Goal: Transaction & Acquisition: Obtain resource

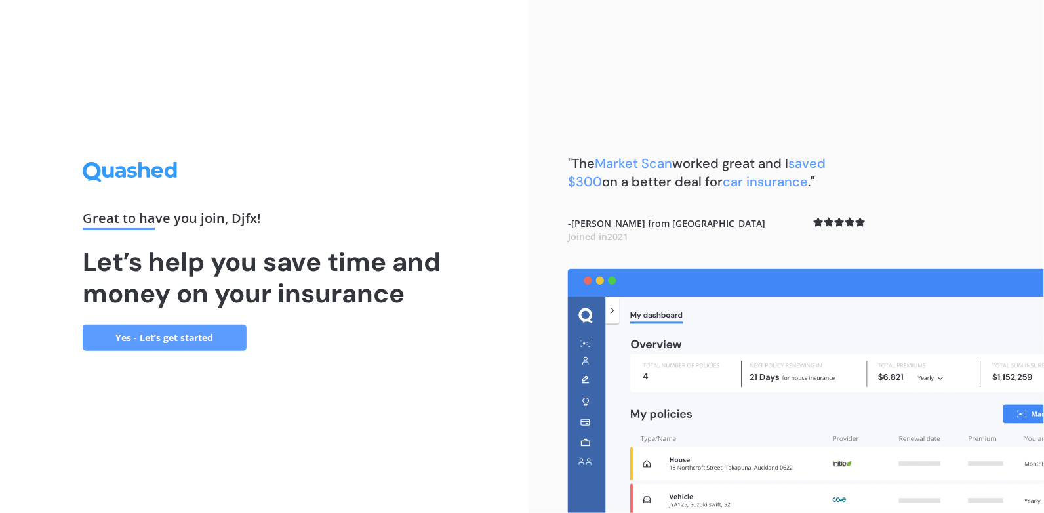
click at [187, 340] on link "Yes - Let’s get started" at bounding box center [165, 338] width 164 height 26
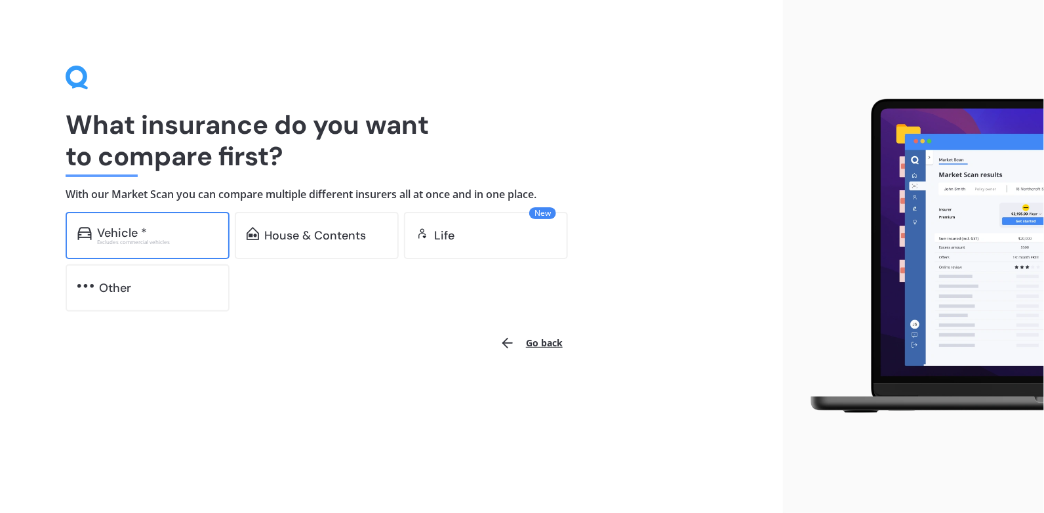
click at [159, 237] on div "Vehicle *" at bounding box center [157, 232] width 121 height 13
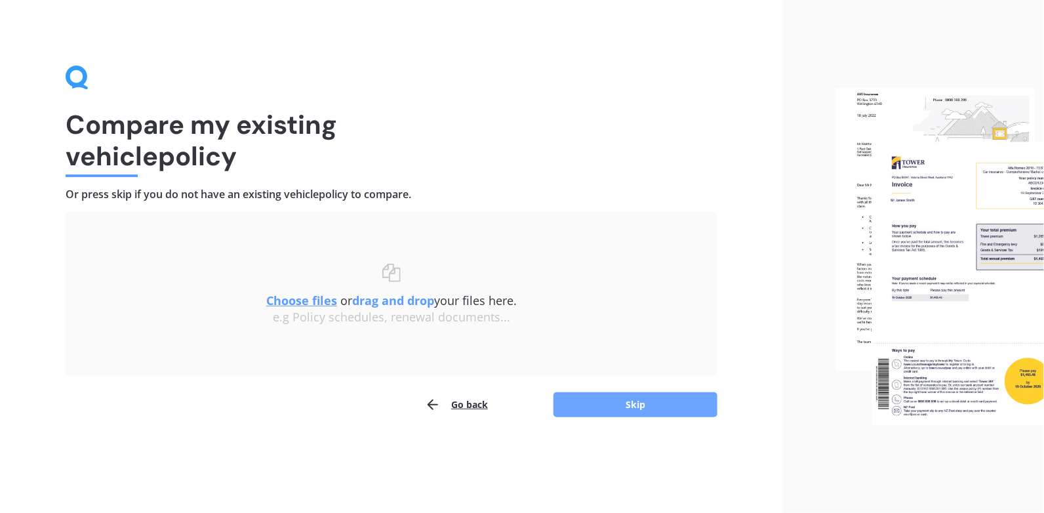
click at [652, 402] on button "Skip" at bounding box center [636, 404] width 164 height 25
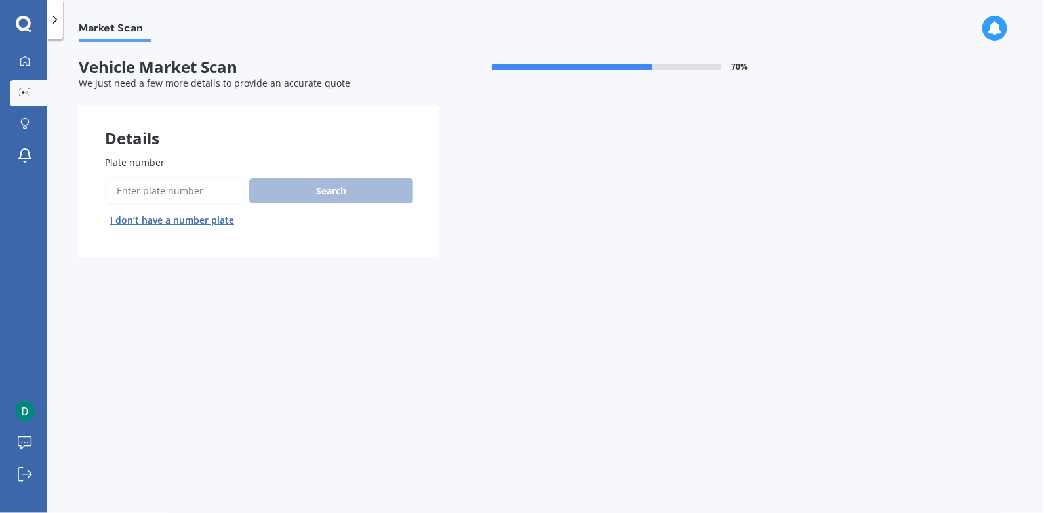
click at [167, 193] on input "Plate number" at bounding box center [174, 191] width 139 height 28
click at [176, 220] on button "I don’t have a number plate" at bounding box center [172, 220] width 134 height 21
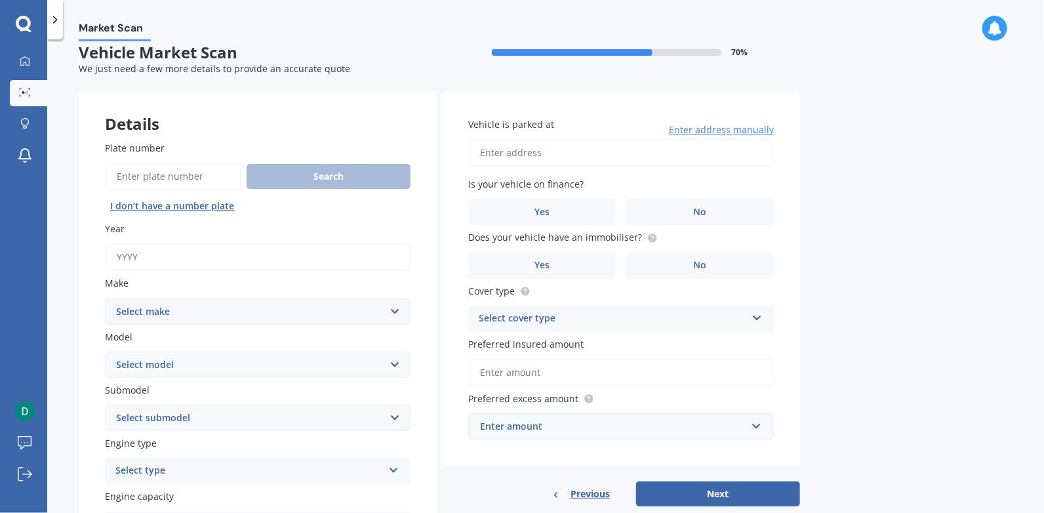
scroll to position [32, 0]
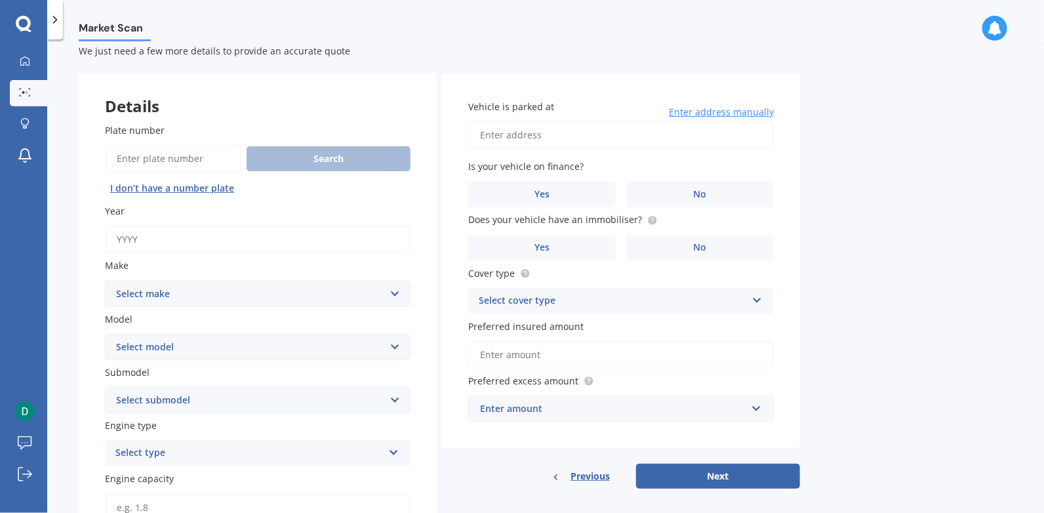
click at [283, 300] on select "Select make AC ALFA ROMEO ASTON [PERSON_NAME] AUDI AUSTIN BEDFORD Bentley BMW B…" at bounding box center [258, 294] width 306 height 26
click at [281, 247] on input "Year" at bounding box center [258, 240] width 306 height 28
type input "2022"
click at [267, 292] on select "Select make AC ALFA ROMEO ASTON [PERSON_NAME] AUDI AUSTIN BEDFORD Bentley BMW B…" at bounding box center [258, 294] width 306 height 26
select select "TESLA"
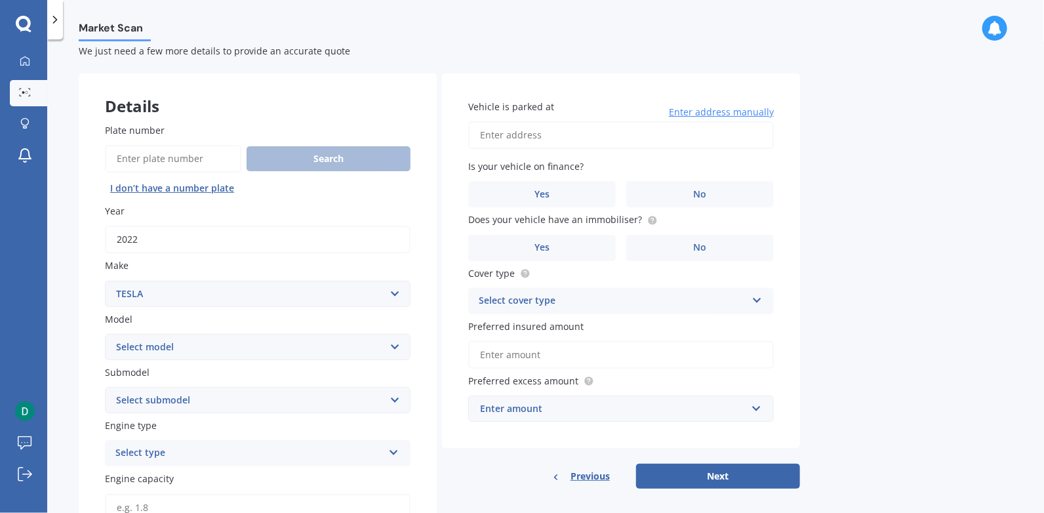
click at [105, 281] on select "Select make AC ALFA ROMEO ASTON [PERSON_NAME] AUDI AUSTIN BEDFORD Bentley BMW B…" at bounding box center [258, 294] width 306 height 26
click at [227, 348] on select "Select model 3 S X Y" at bounding box center [258, 347] width 306 height 26
select select "Y"
click at [105, 334] on select "Select model 3 S X Y" at bounding box center [258, 347] width 306 height 26
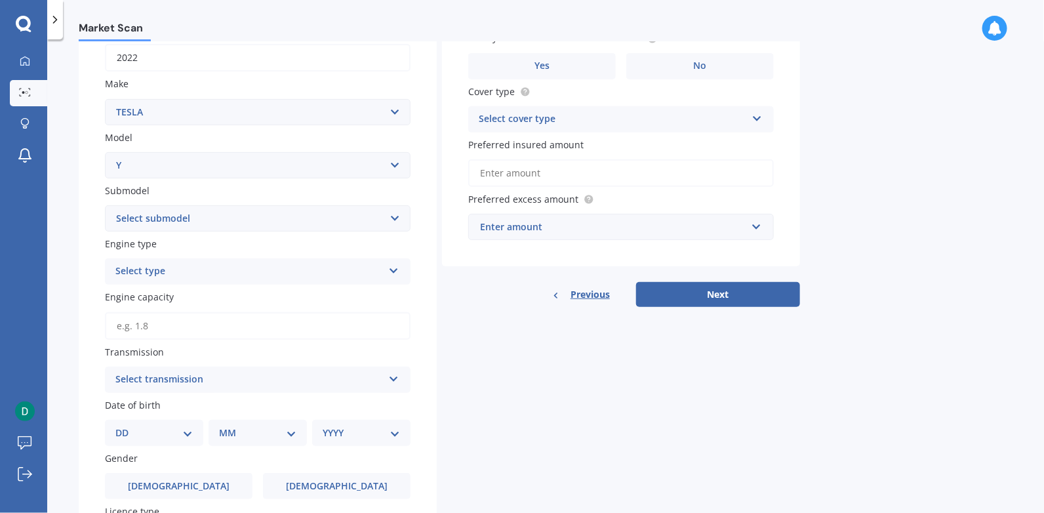
scroll to position [215, 0]
click at [223, 216] on select "Select submodel EV" at bounding box center [258, 217] width 306 height 26
select select "EV"
click at [105, 204] on select "Select submodel EV" at bounding box center [258, 217] width 306 height 26
click at [195, 244] on label "Engine type" at bounding box center [255, 242] width 300 height 14
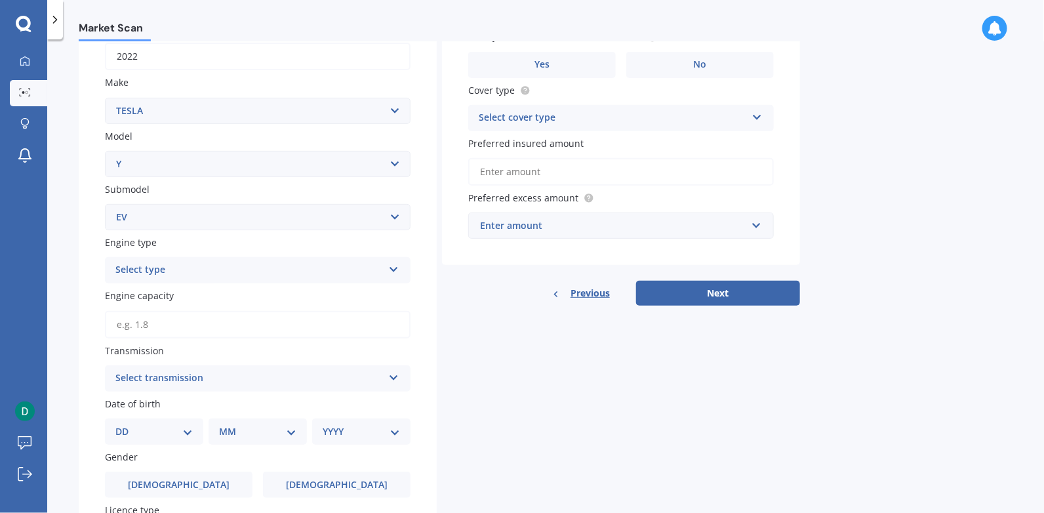
click at [188, 270] on div "Select type" at bounding box center [249, 270] width 268 height 16
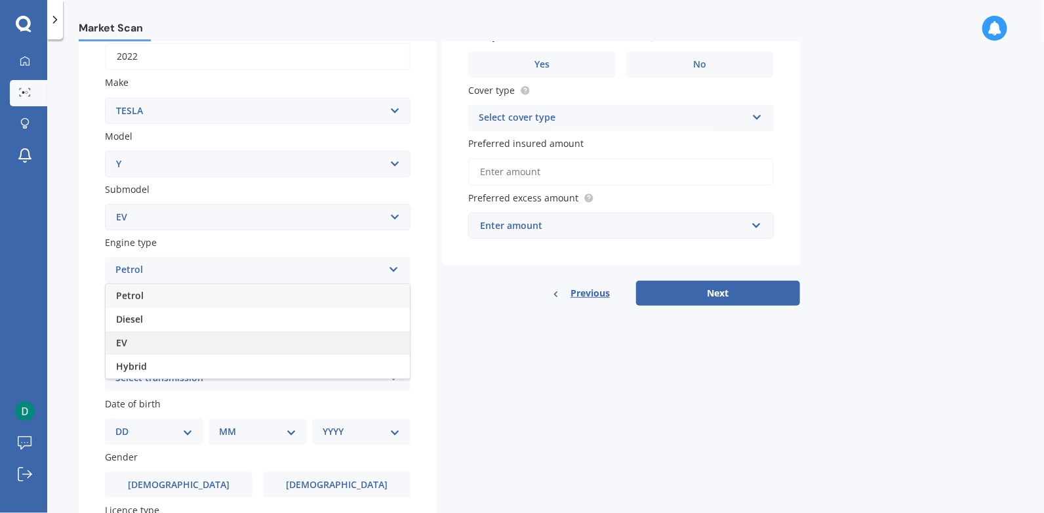
click at [152, 342] on div "EV" at bounding box center [258, 343] width 304 height 24
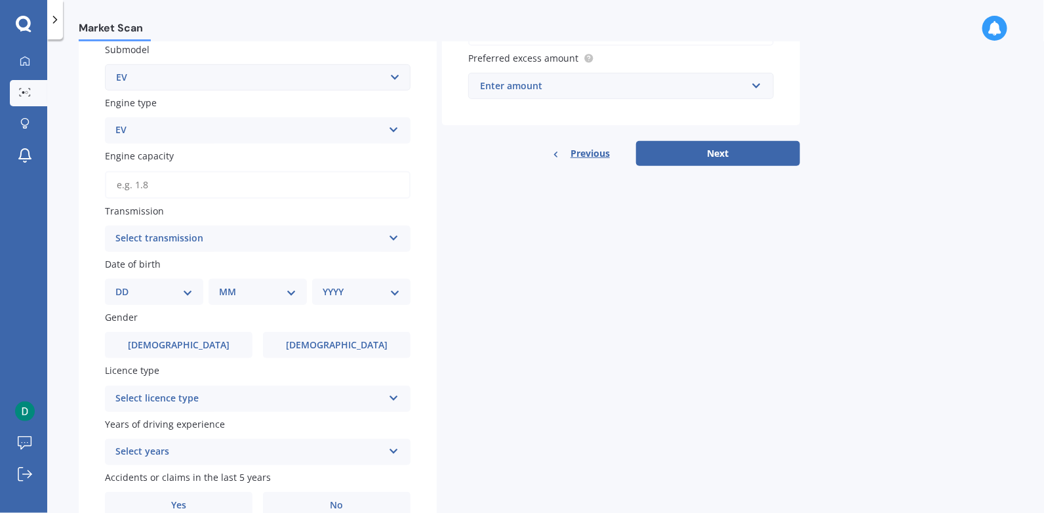
scroll to position [418, 0]
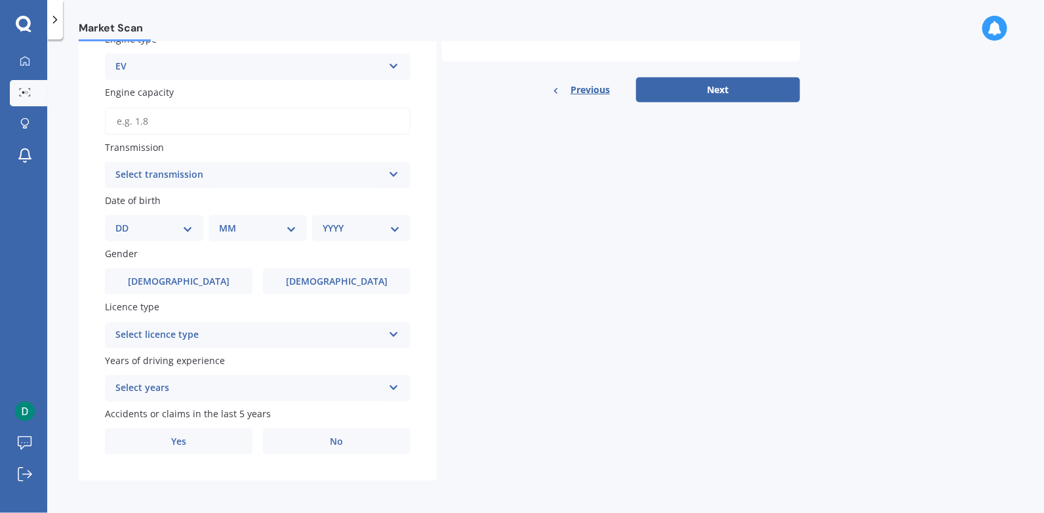
click at [197, 171] on div "Select transmission" at bounding box center [249, 175] width 268 height 16
click at [201, 167] on div "Auto" at bounding box center [249, 175] width 268 height 16
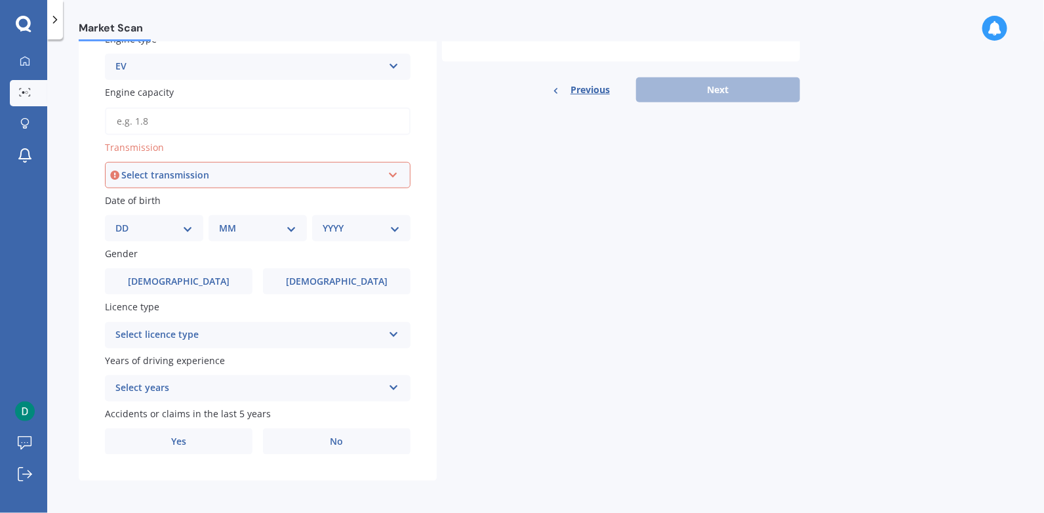
click at [227, 165] on div "Select transmission Auto Manual Other" at bounding box center [258, 175] width 306 height 26
click at [151, 194] on div "Auto" at bounding box center [257, 200] width 303 height 24
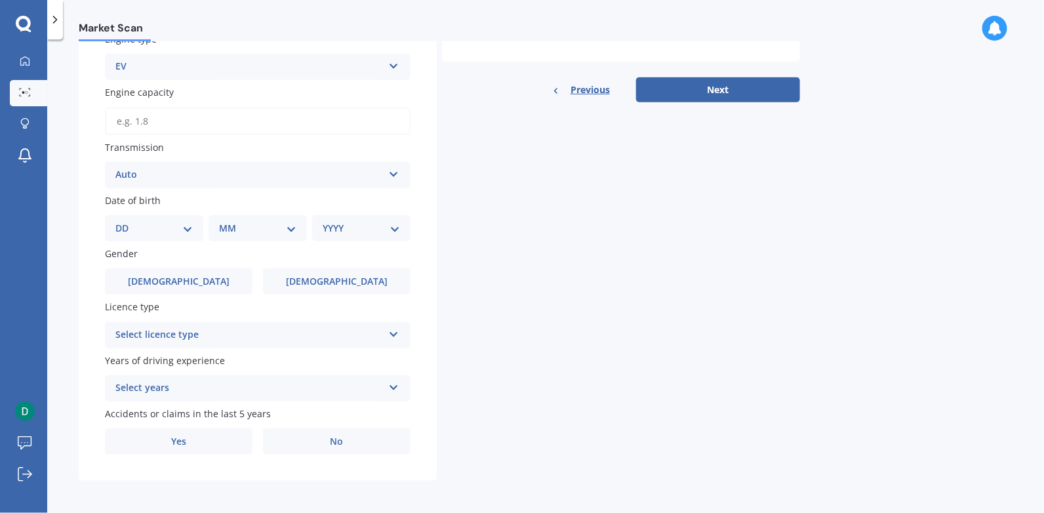
click at [186, 226] on select "DD 01 02 03 04 05 06 07 08 09 10 11 12 13 14 15 16 17 18 19 20 21 22 23 24 25 2…" at bounding box center [153, 228] width 77 height 14
select select "01"
click at [125, 221] on select "DD 01 02 03 04 05 06 07 08 09 10 11 12 13 14 15 16 17 18 19 20 21 22 23 24 25 2…" at bounding box center [153, 228] width 77 height 14
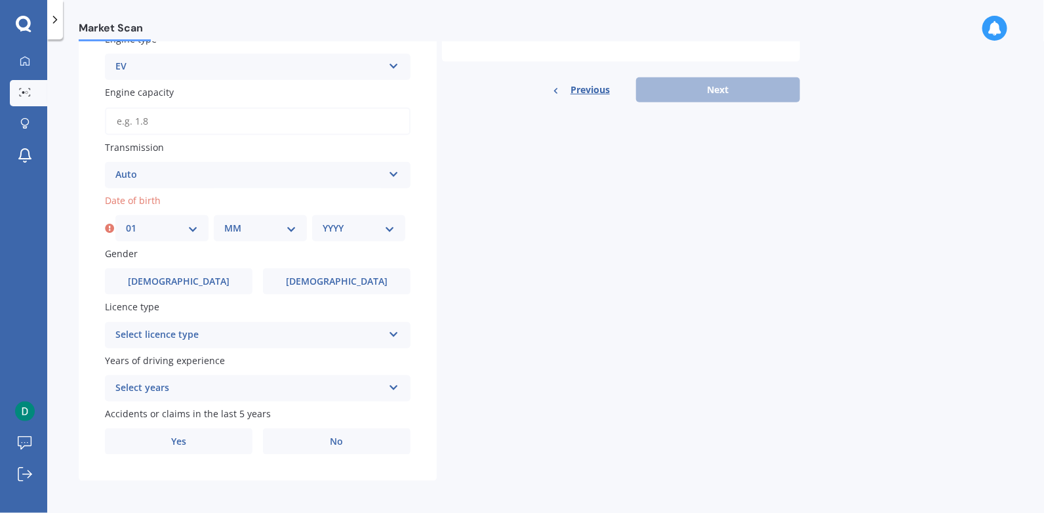
click at [289, 226] on select "MM 01 02 03 04 05 06 07 08 09 10 11 12" at bounding box center [260, 228] width 72 height 14
select select "01"
click at [224, 221] on select "MM 01 02 03 04 05 06 07 08 09 10 11 12" at bounding box center [260, 228] width 72 height 14
click at [389, 226] on select "YYYY 2025 2024 2023 2022 2021 2020 2019 2018 2017 2016 2015 2014 2013 2012 2011…" at bounding box center [359, 228] width 72 height 14
select select "1970"
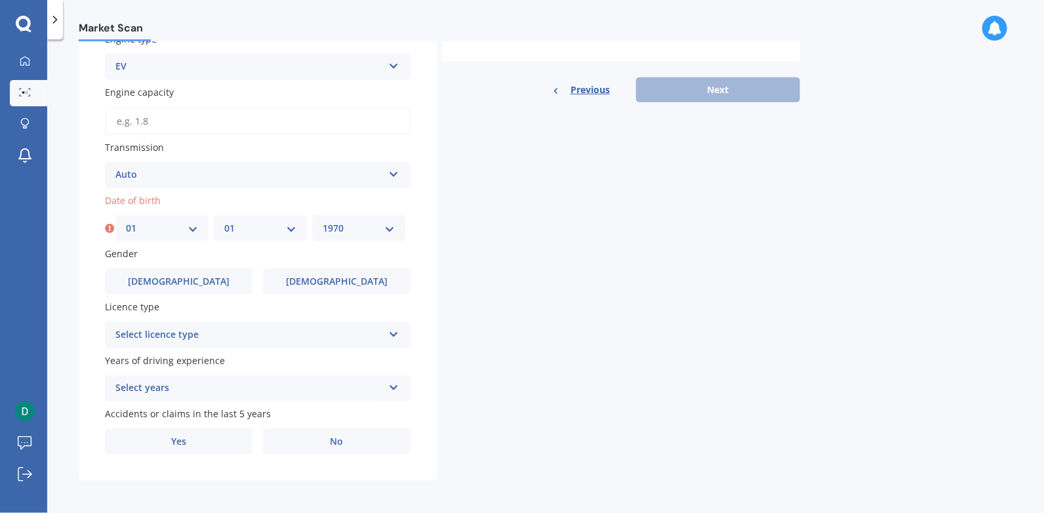
click at [323, 221] on select "YYYY 2025 2024 2023 2022 2021 2020 2019 2018 2017 2016 2015 2014 2013 2012 2011…" at bounding box center [359, 228] width 72 height 14
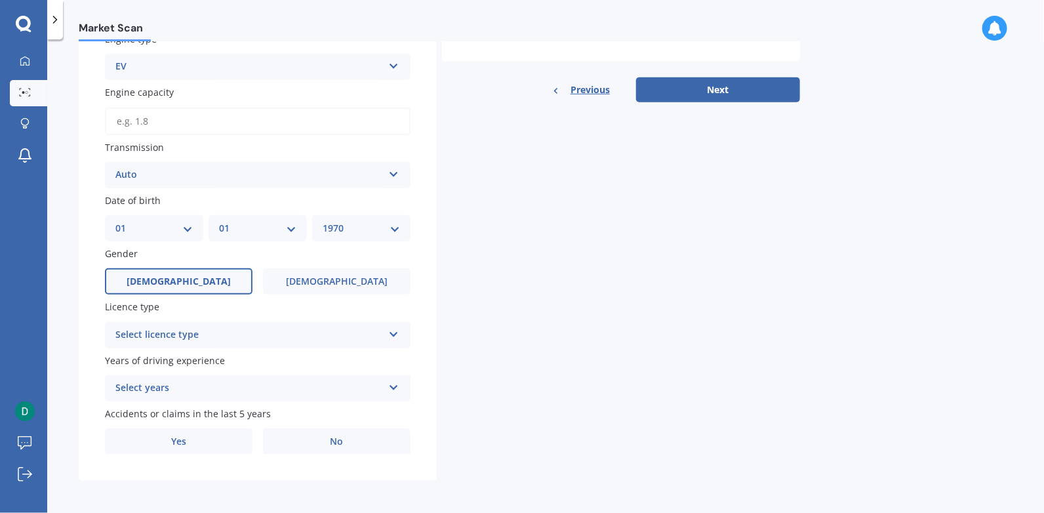
click at [197, 271] on label "[DEMOGRAPHIC_DATA]" at bounding box center [179, 281] width 148 height 26
click at [0, 0] on input "[DEMOGRAPHIC_DATA]" at bounding box center [0, 0] width 0 height 0
click at [235, 333] on div "Select licence type" at bounding box center [249, 335] width 268 height 16
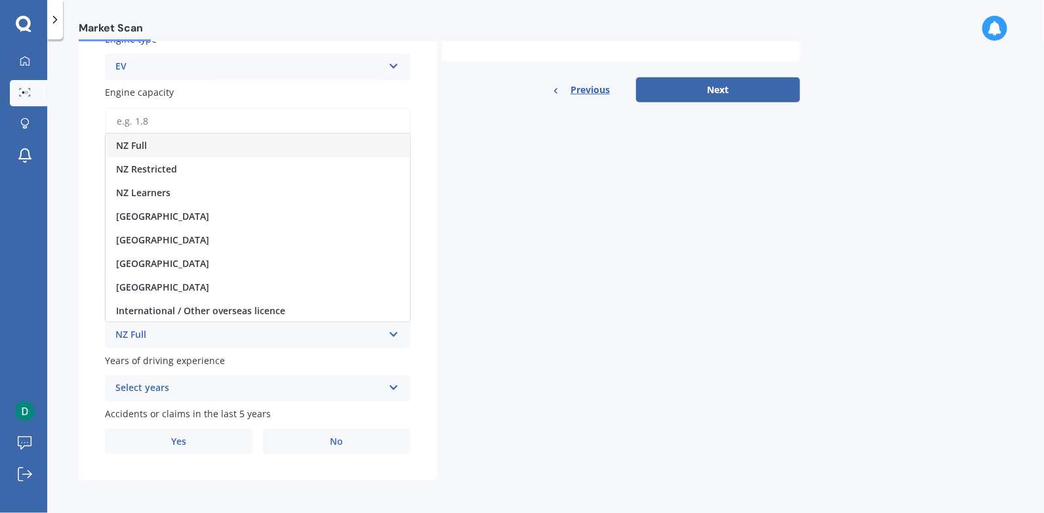
click at [197, 138] on div "NZ Full" at bounding box center [258, 146] width 304 height 24
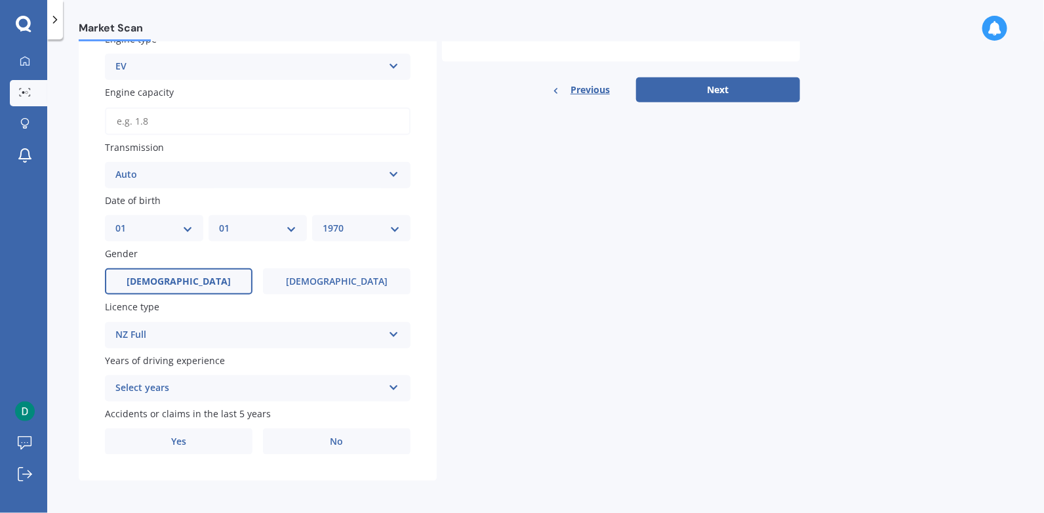
click at [201, 386] on div "Select years" at bounding box center [249, 388] width 268 height 16
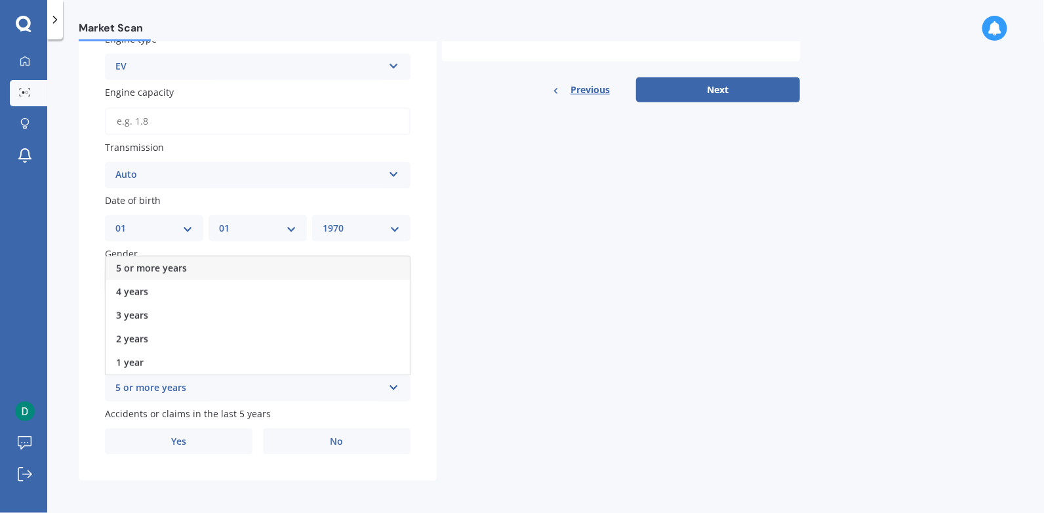
click at [174, 262] on span "5 or more years" at bounding box center [151, 268] width 71 height 12
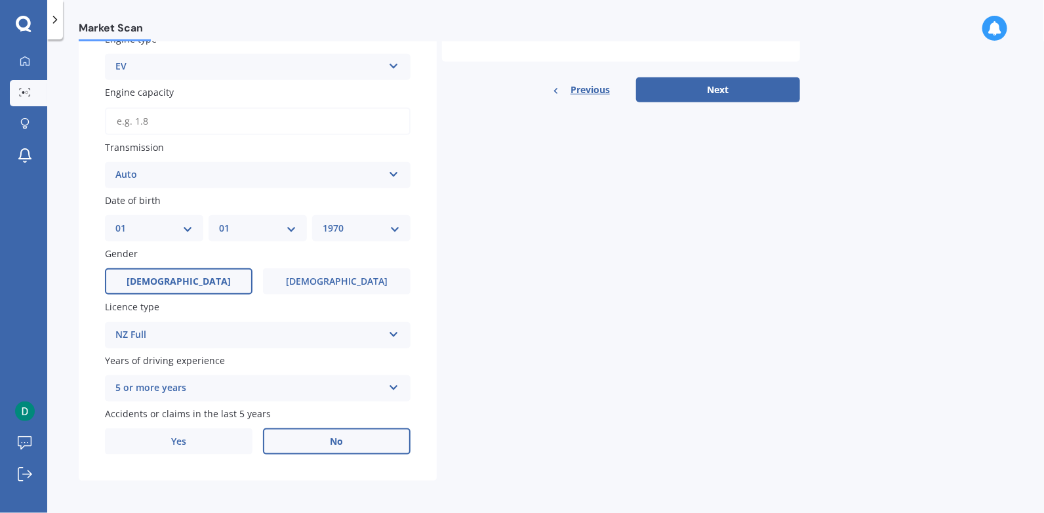
click at [329, 446] on label "No" at bounding box center [337, 441] width 148 height 26
click at [0, 0] on input "No" at bounding box center [0, 0] width 0 height 0
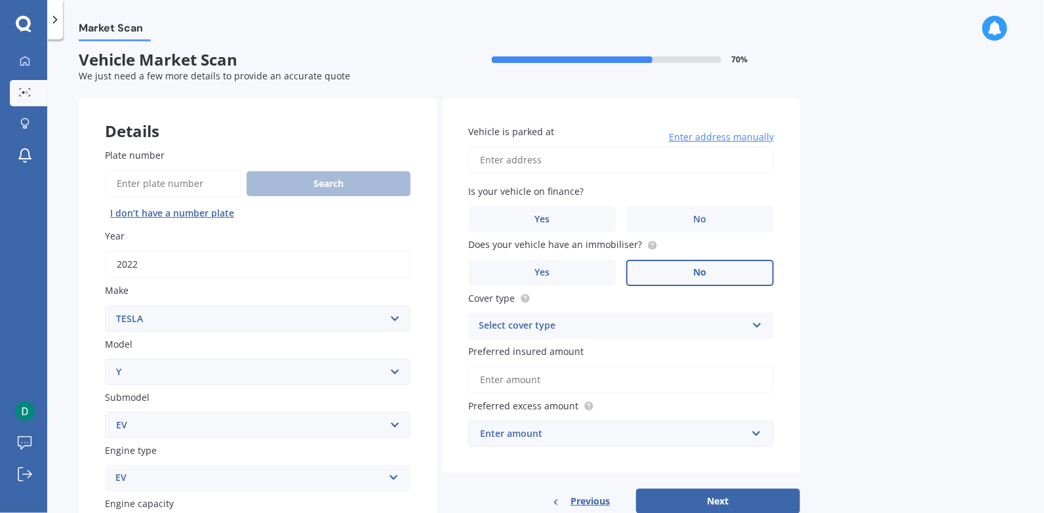
scroll to position [0, 0]
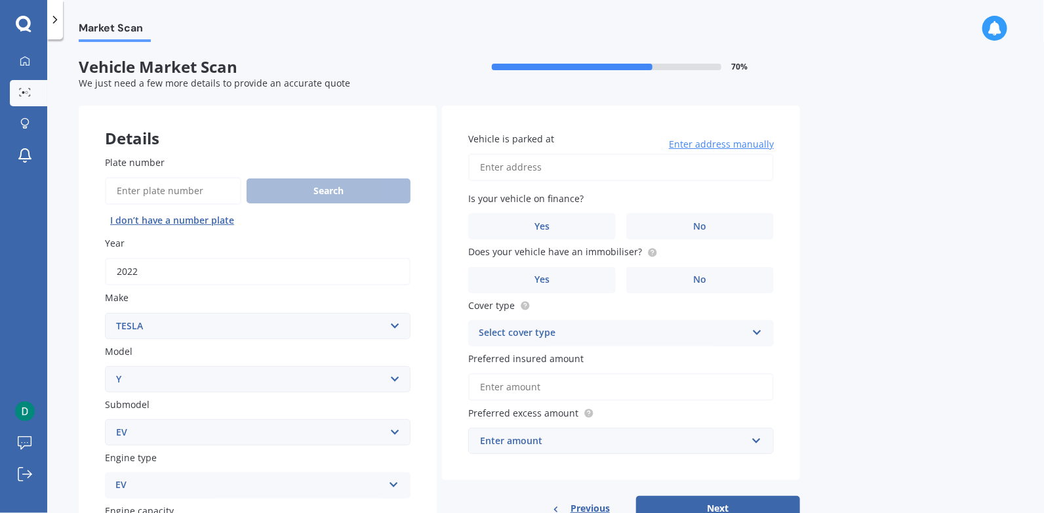
click at [542, 171] on input "Vehicle is parked at" at bounding box center [621, 167] width 306 height 28
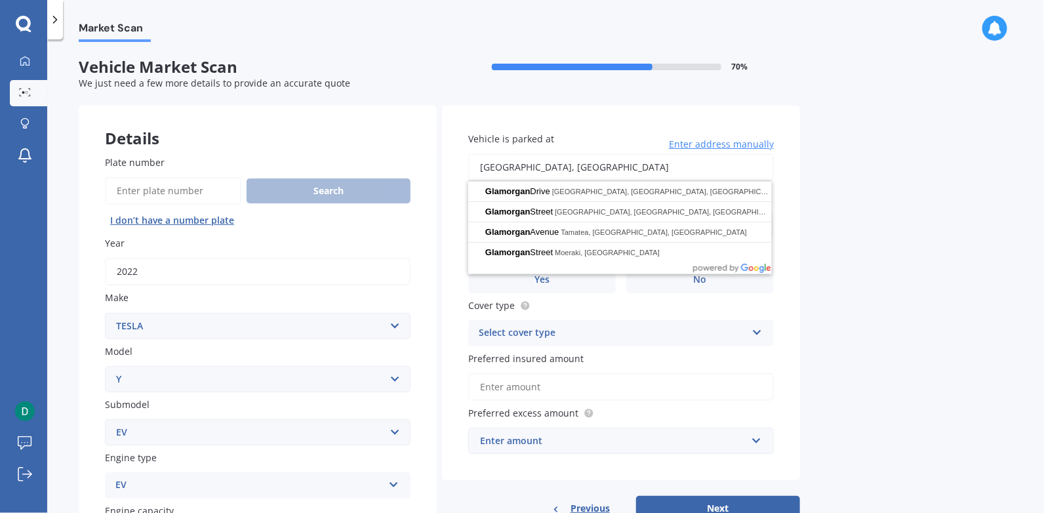
type input "[GEOGRAPHIC_DATA]"
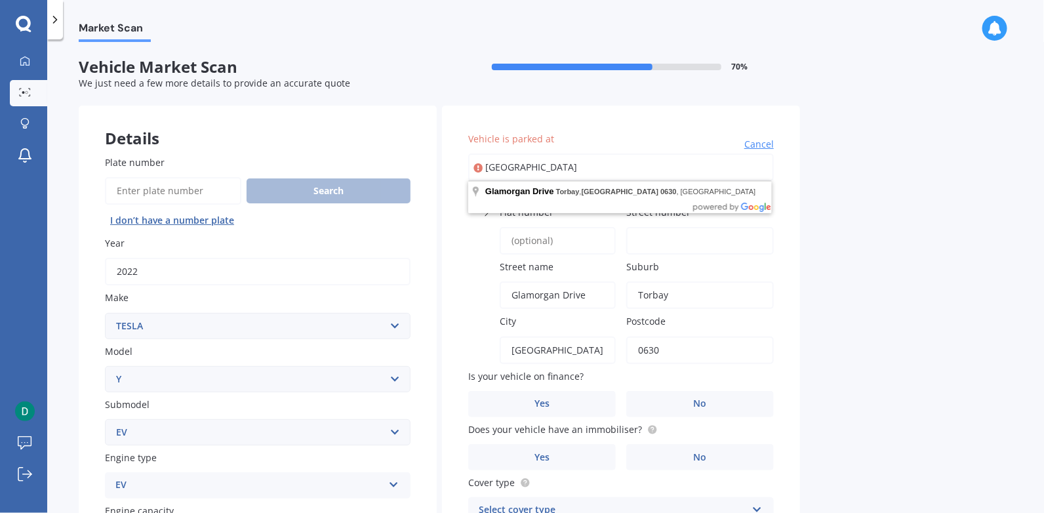
click at [942, 295] on div "Market Scan Vehicle Market Scan 70 % We just need a few more details to provide…" at bounding box center [545, 279] width 997 height 474
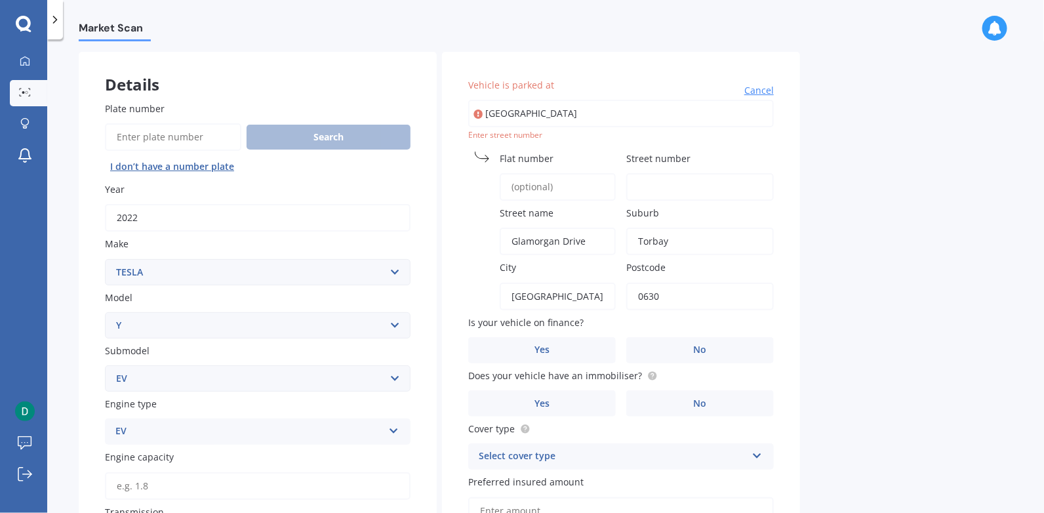
scroll to position [65, 0]
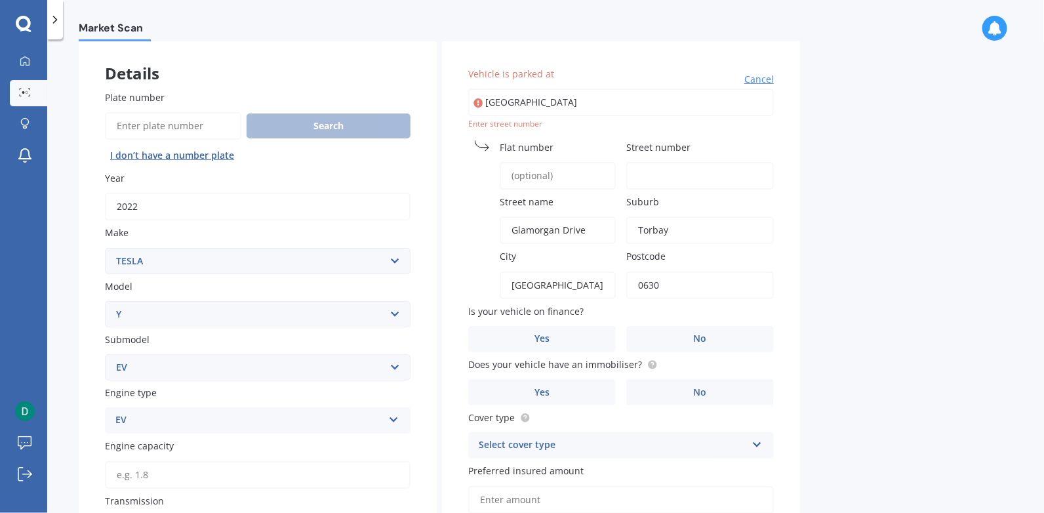
click at [672, 181] on input "Street number" at bounding box center [700, 176] width 148 height 28
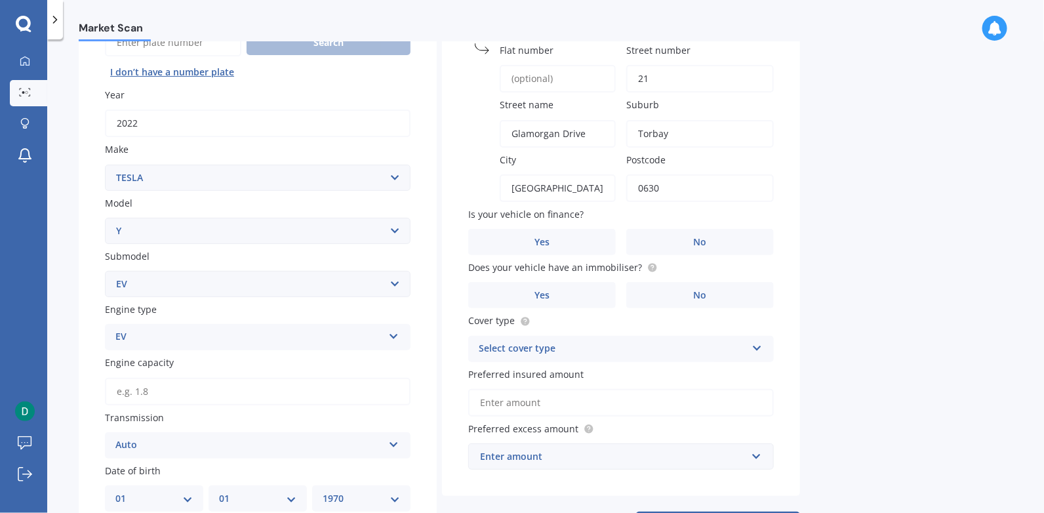
scroll to position [166, 0]
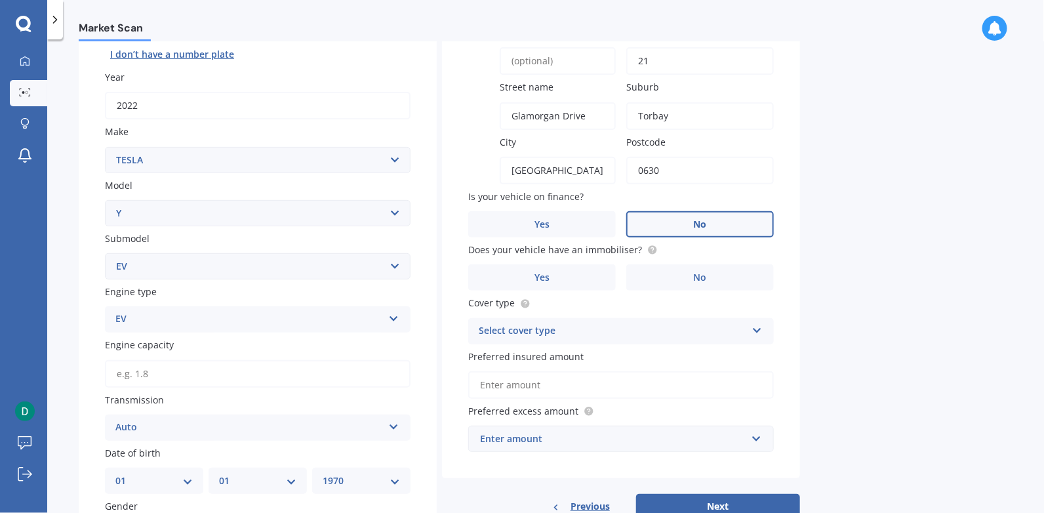
type input "21"
click at [695, 227] on span "No" at bounding box center [700, 224] width 13 height 11
click at [0, 0] on input "No" at bounding box center [0, 0] width 0 height 0
click at [570, 276] on label "Yes" at bounding box center [542, 277] width 148 height 26
click at [0, 0] on input "Yes" at bounding box center [0, 0] width 0 height 0
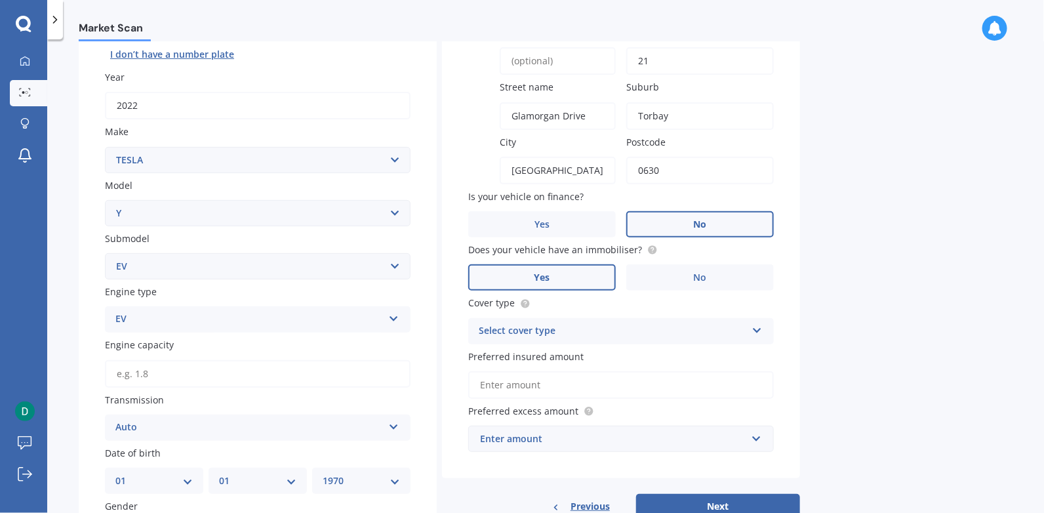
click at [597, 333] on div "Select cover type" at bounding box center [613, 331] width 268 height 16
click at [536, 355] on span "Comprehensive" at bounding box center [514, 356] width 70 height 12
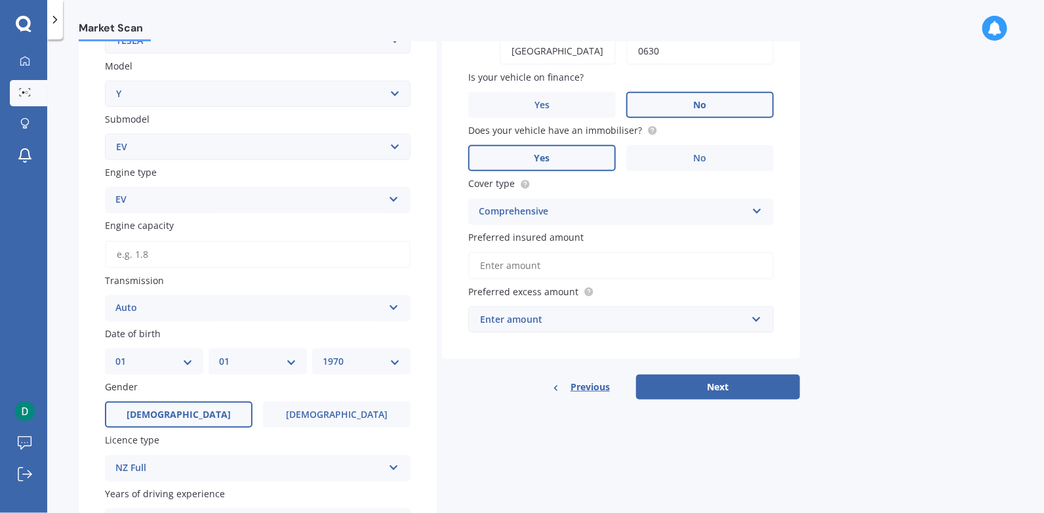
scroll to position [298, 0]
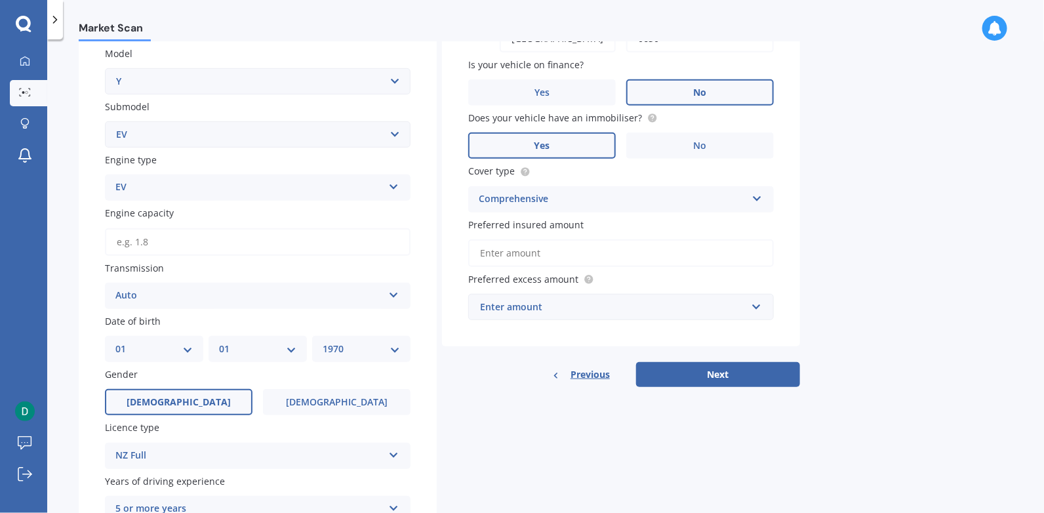
click at [552, 251] on input "Preferred insured amount" at bounding box center [621, 253] width 306 height 28
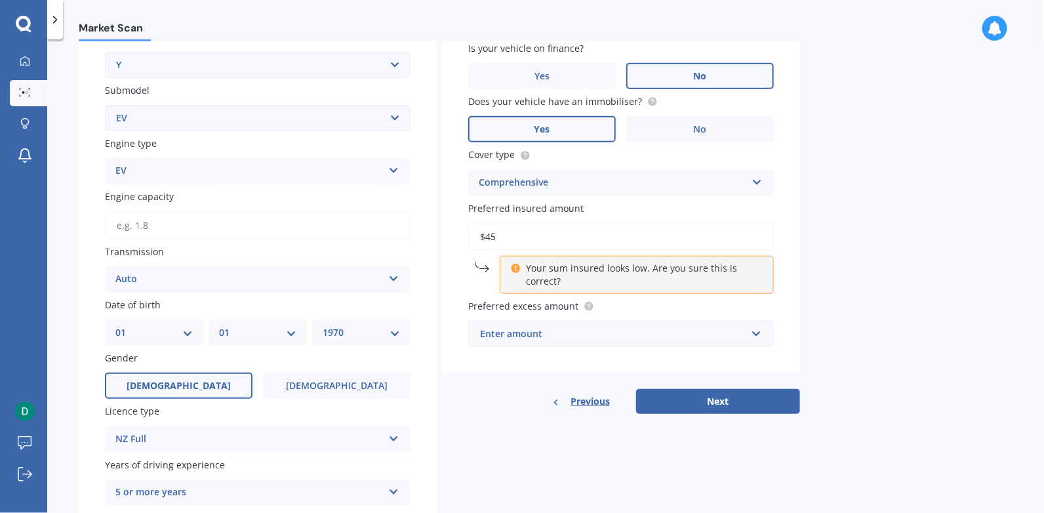
scroll to position [331, 0]
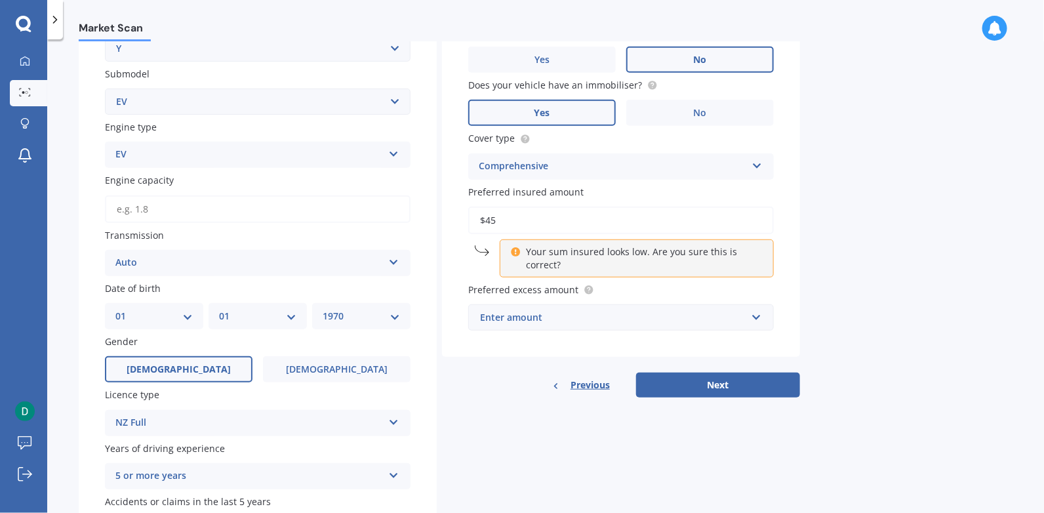
click at [637, 286] on label "Preferred excess amount" at bounding box center [618, 290] width 300 height 14
click at [576, 317] on div "Enter amount" at bounding box center [613, 317] width 266 height 14
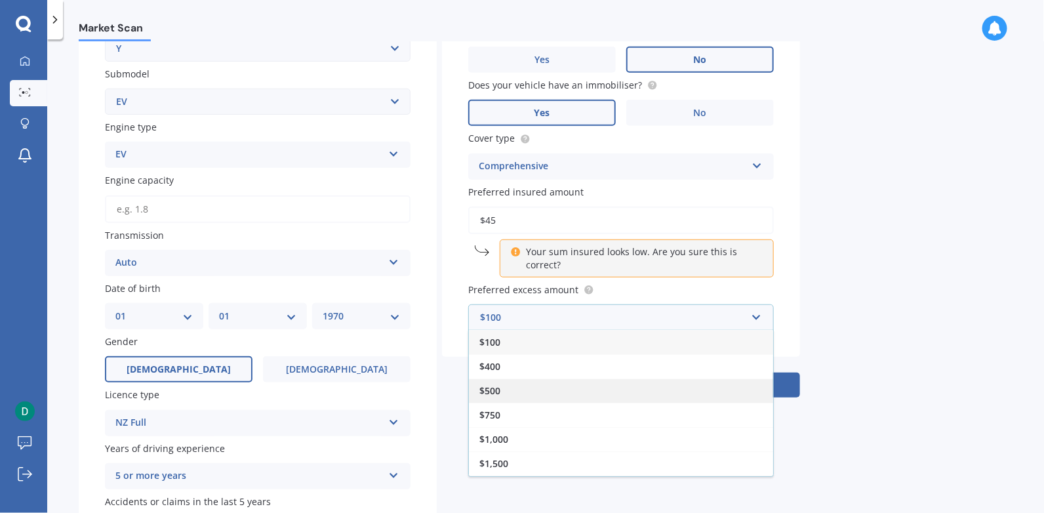
click at [522, 392] on div "$500" at bounding box center [621, 390] width 304 height 24
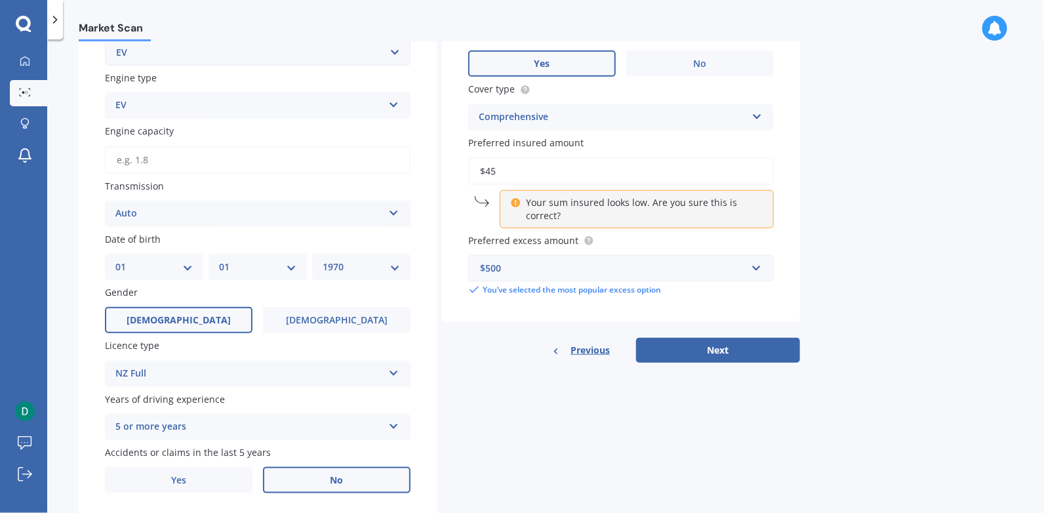
scroll to position [418, 0]
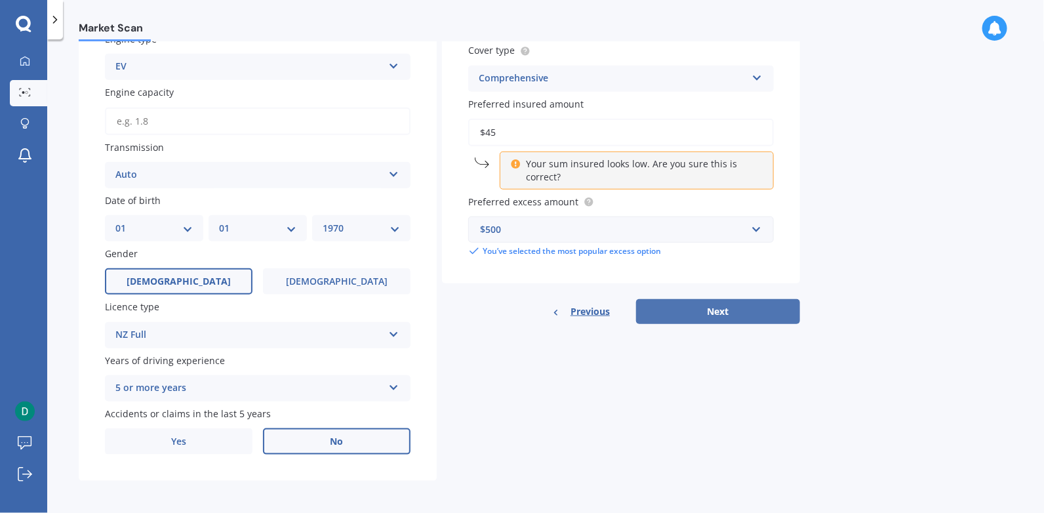
click at [706, 302] on button "Next" at bounding box center [718, 311] width 164 height 25
click at [517, 132] on input "$45" at bounding box center [621, 133] width 306 height 28
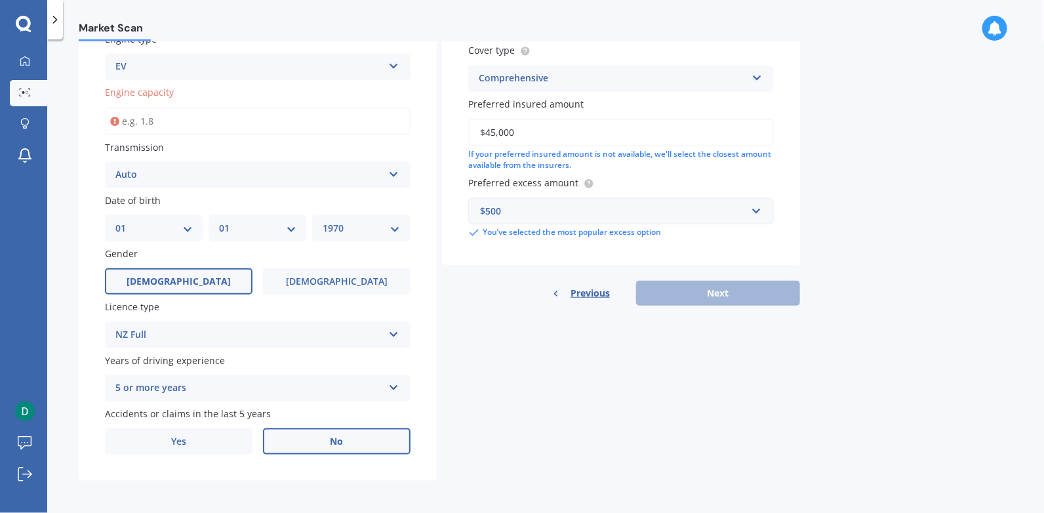
type input "$45,000"
click at [721, 293] on div "Previous Next" at bounding box center [621, 293] width 358 height 25
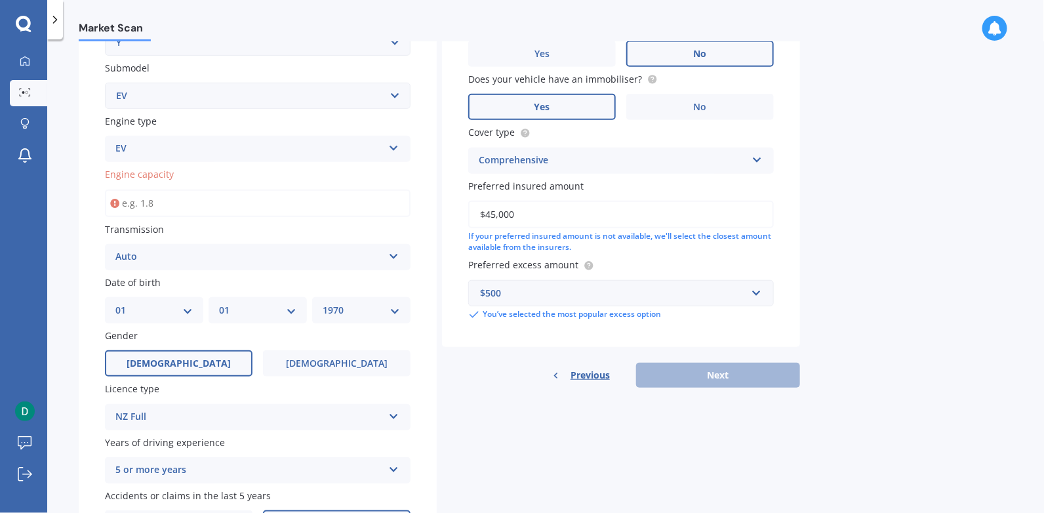
scroll to position [337, 0]
click at [178, 200] on input "Engine capacity" at bounding box center [258, 203] width 306 height 28
drag, startPoint x: 169, startPoint y: 196, endPoint x: 106, endPoint y: 193, distance: 63.7
click at [106, 193] on input "3,000.0" at bounding box center [258, 203] width 306 height 28
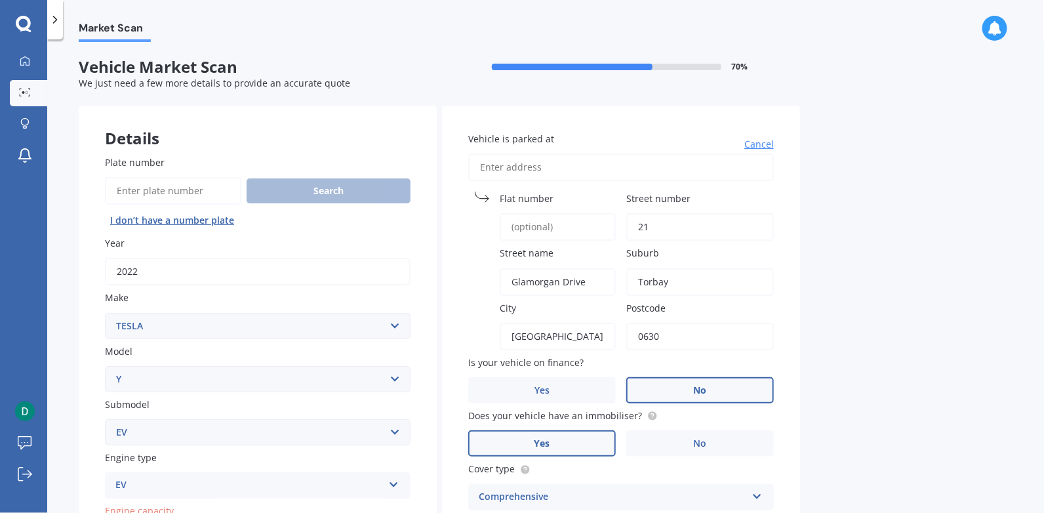
scroll to position [16, 0]
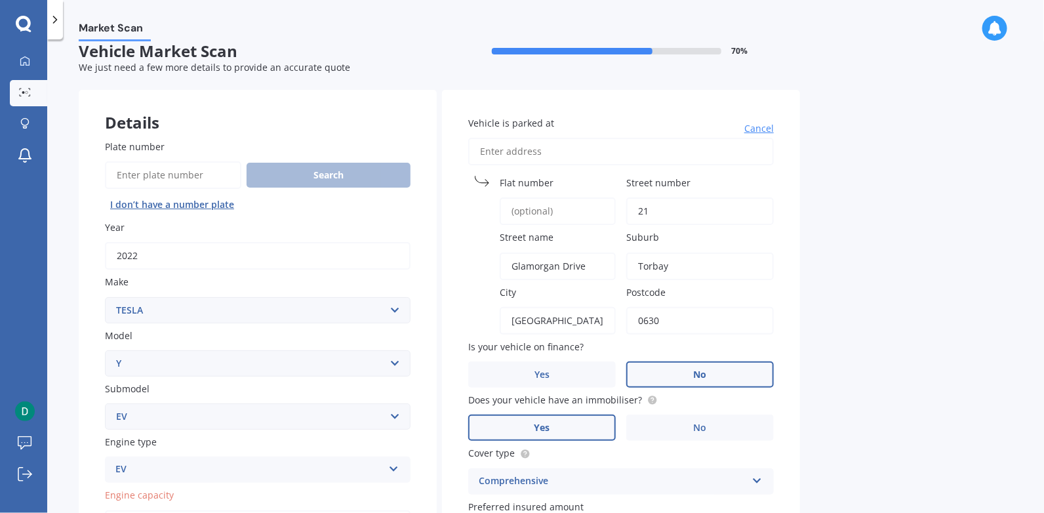
type input "300.0"
click at [529, 150] on input "Vehicle is parked at" at bounding box center [621, 152] width 306 height 28
type input "2"
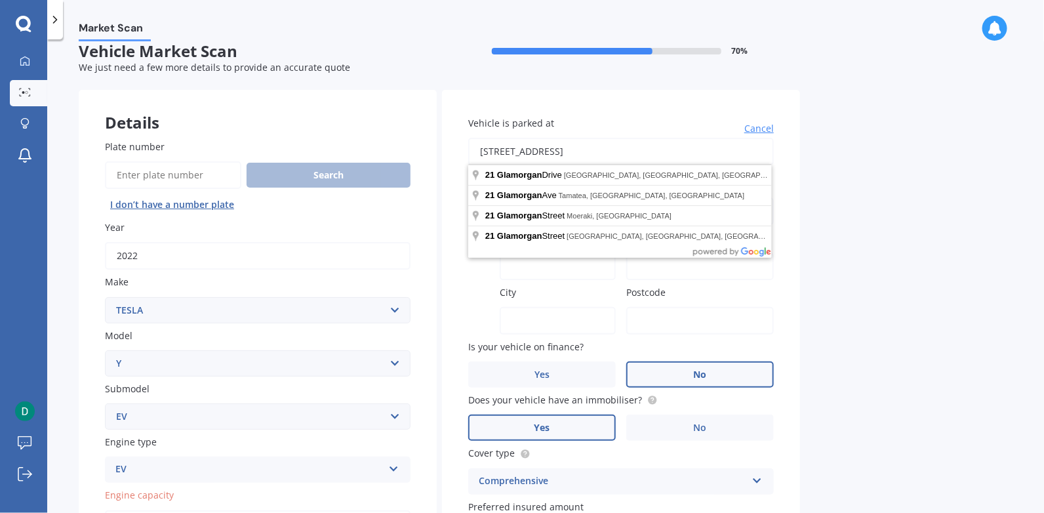
type input "[STREET_ADDRESS]"
type input "21"
type input "Glamorgan Drive"
type input "Torbay"
type input "[GEOGRAPHIC_DATA]"
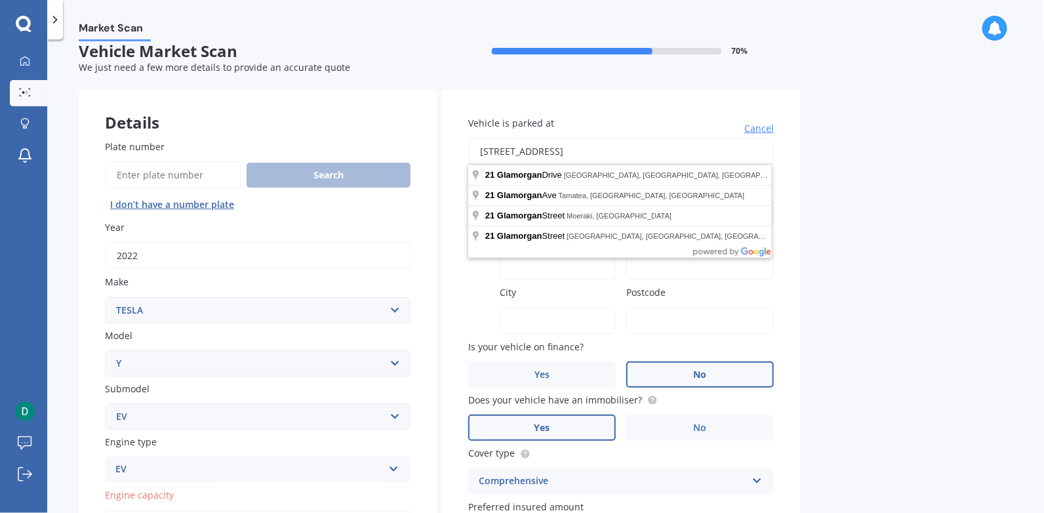
type input "0630"
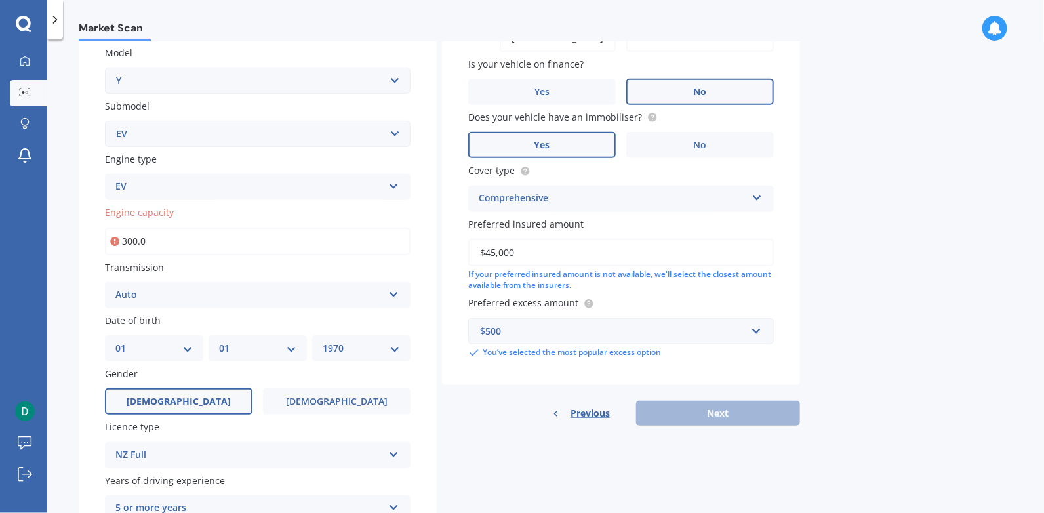
scroll to position [300, 0]
click at [611, 273] on div "If your preferred insured amount is not available, we'll select the closest amo…" at bounding box center [621, 279] width 306 height 22
click at [624, 328] on div "$500" at bounding box center [613, 330] width 266 height 14
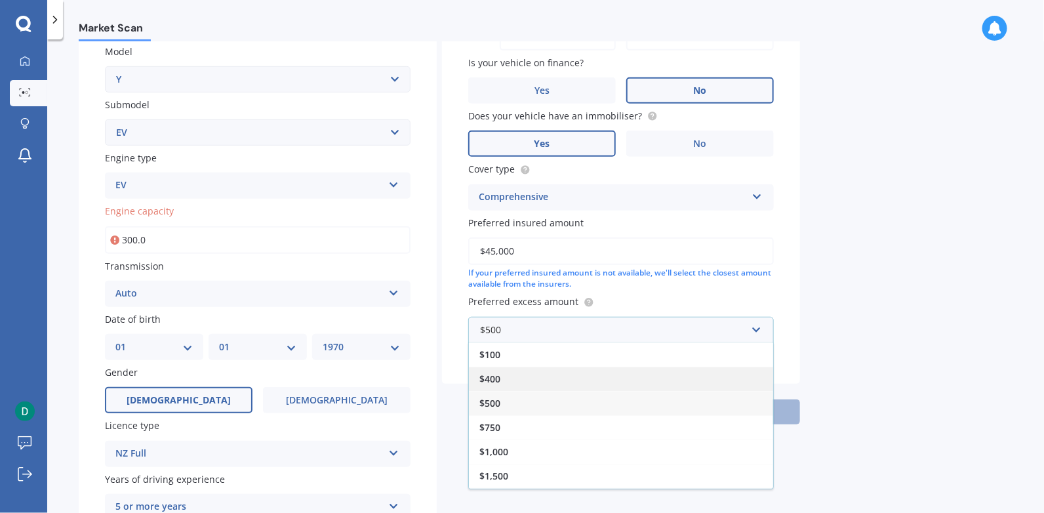
click at [519, 378] on div "$400" at bounding box center [621, 379] width 304 height 24
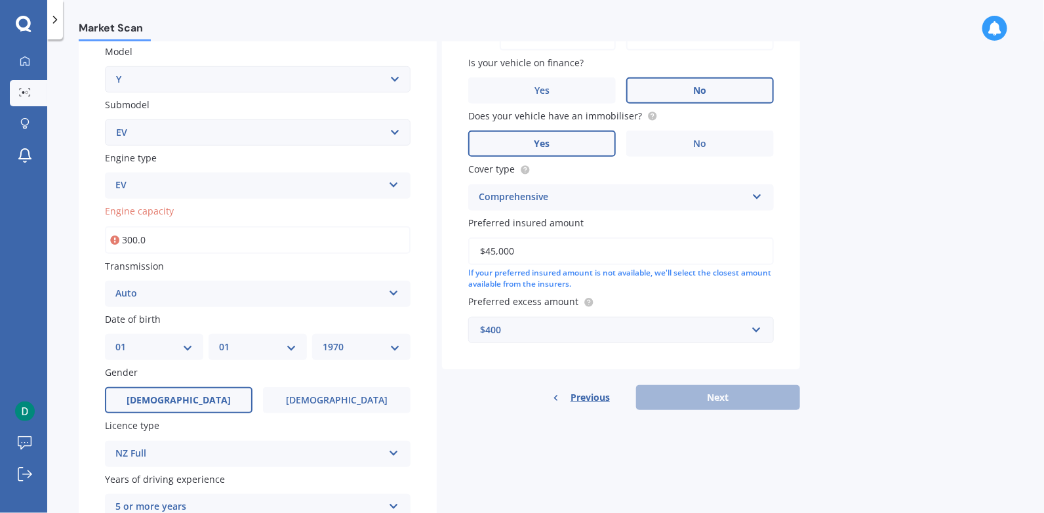
click at [575, 312] on div "Preferred excess amount $400 $100 $400 $500 $750 $1,000 $1,500 $2,000" at bounding box center [621, 318] width 306 height 48
click at [573, 326] on div "$400" at bounding box center [613, 330] width 266 height 14
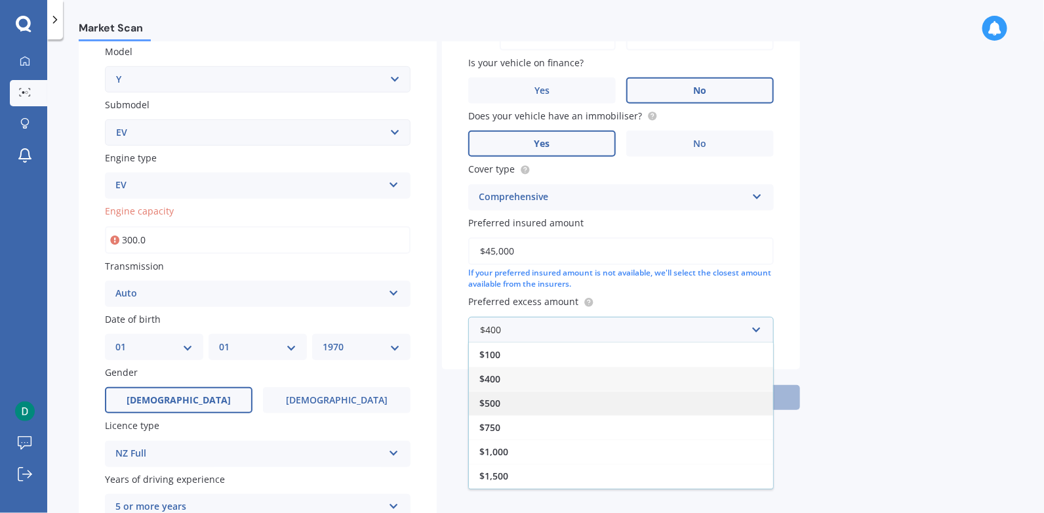
click at [498, 397] on span "$500" at bounding box center [489, 403] width 21 height 12
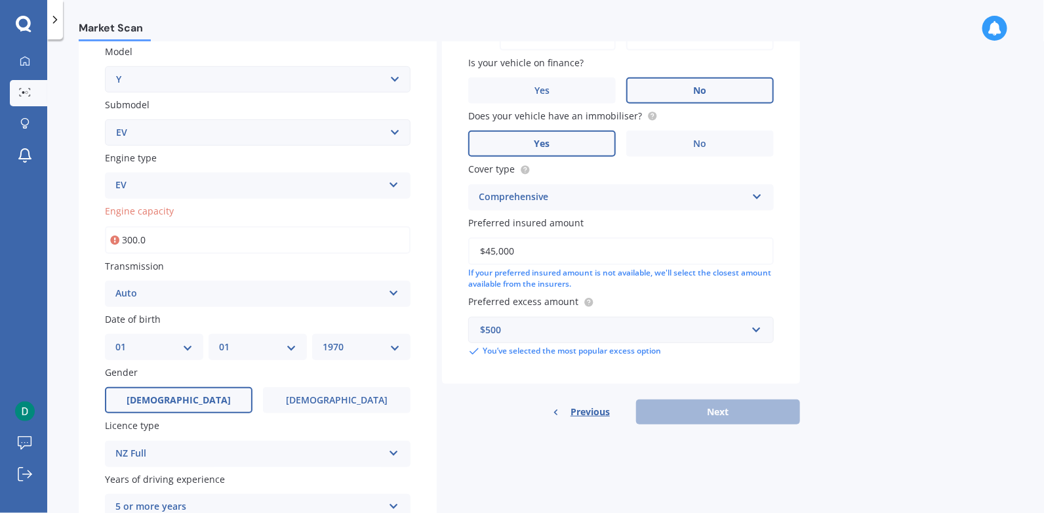
click at [706, 412] on div "Previous Next" at bounding box center [621, 411] width 358 height 25
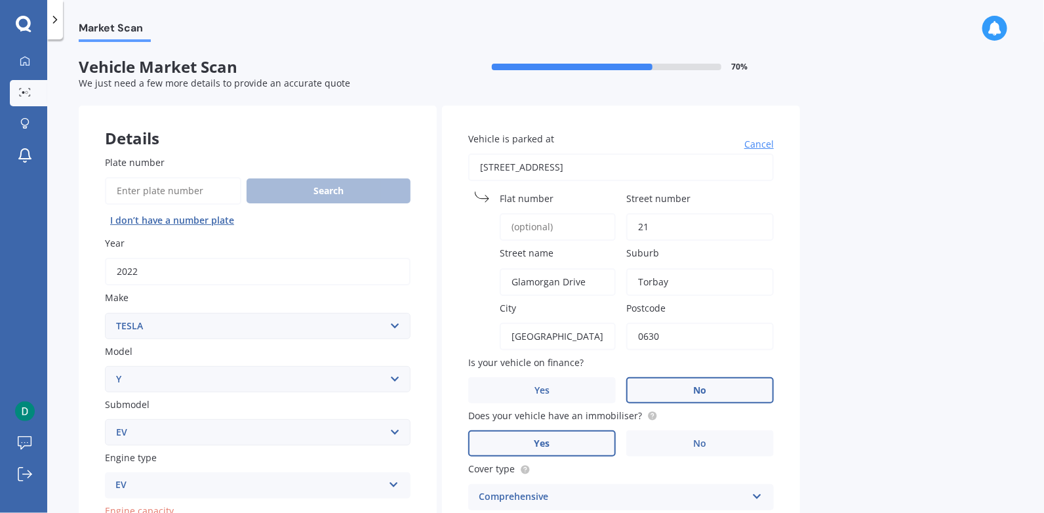
scroll to position [418, 0]
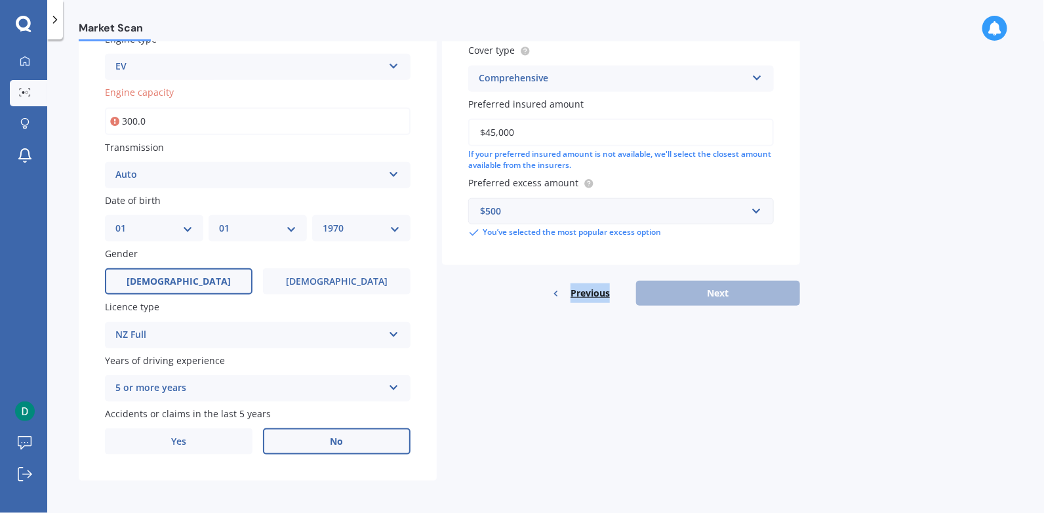
click at [601, 292] on span "Previous" at bounding box center [590, 293] width 39 height 20
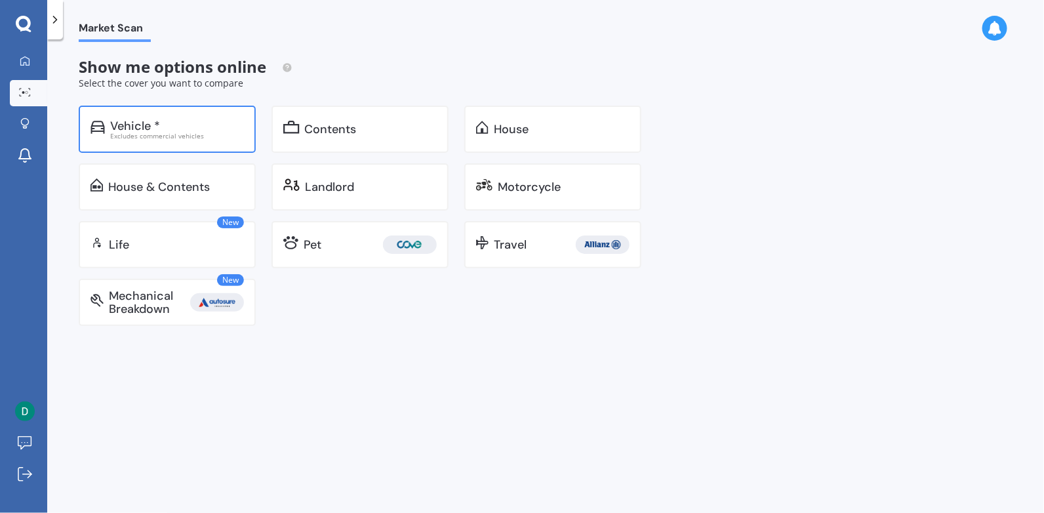
click at [157, 127] on div "Vehicle *" at bounding box center [135, 125] width 50 height 13
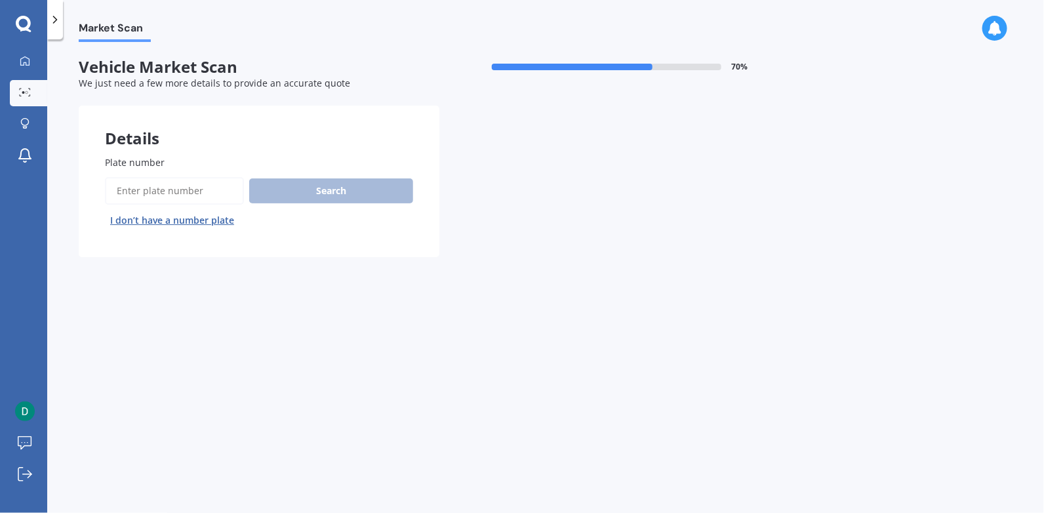
drag, startPoint x: 178, startPoint y: 223, endPoint x: 197, endPoint y: 229, distance: 20.5
click at [178, 223] on button "I don’t have a number plate" at bounding box center [172, 220] width 134 height 21
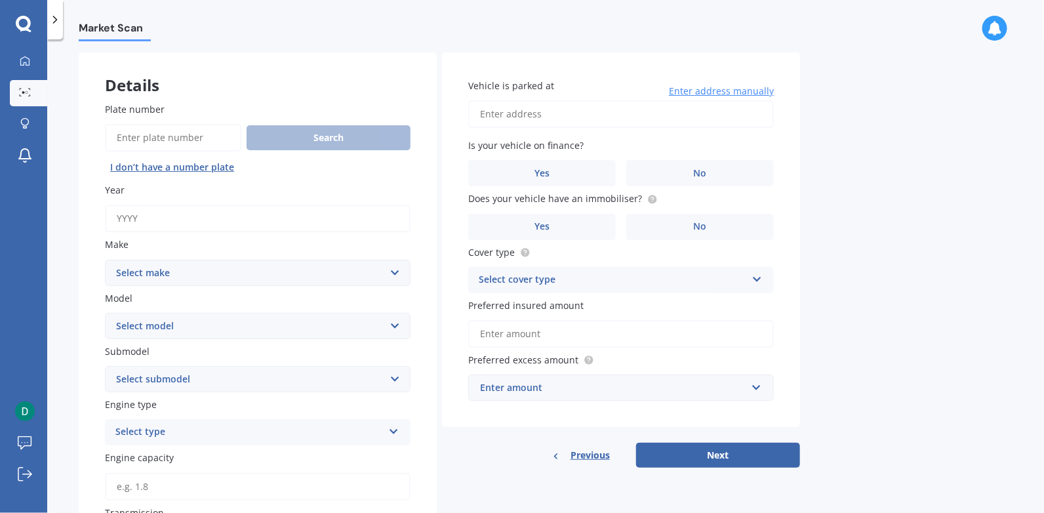
scroll to position [67, 0]
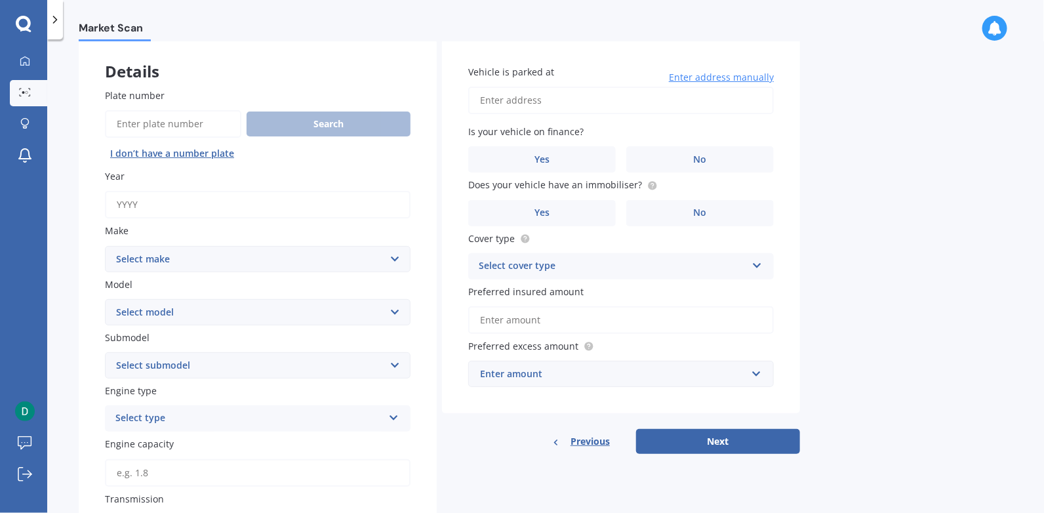
click at [275, 201] on input "Year" at bounding box center [258, 205] width 306 height 28
type input "2022"
select select "01"
select select "1970"
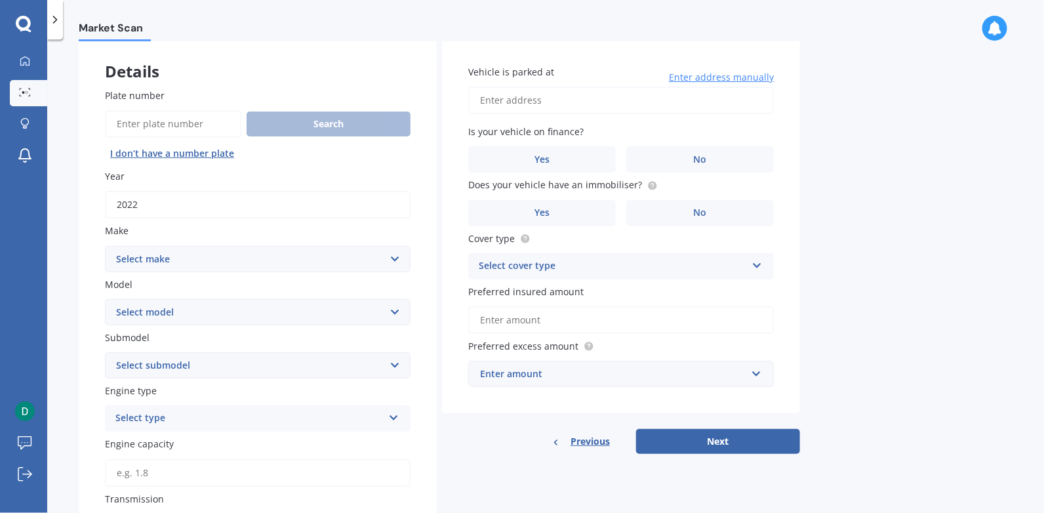
type input "$45"
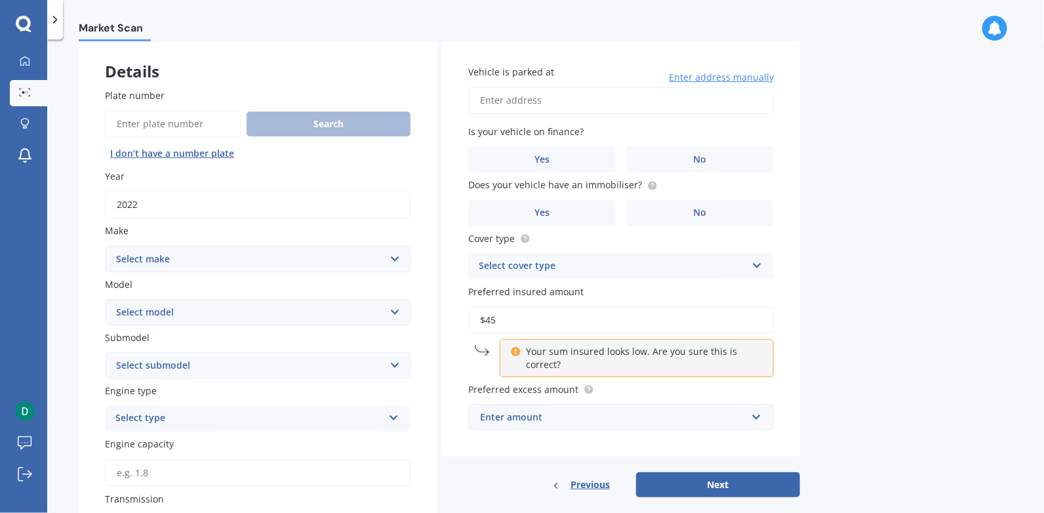
click at [247, 257] on select "Select make AC ALFA ROMEO ASTON [PERSON_NAME] AUDI AUSTIN BEDFORD Bentley BMW B…" at bounding box center [258, 259] width 306 height 26
select select "TESLA"
click at [105, 246] on select "Select make AC ALFA ROMEO ASTON [PERSON_NAME] AUDI AUSTIN BEDFORD Bentley BMW B…" at bounding box center [258, 259] width 306 height 26
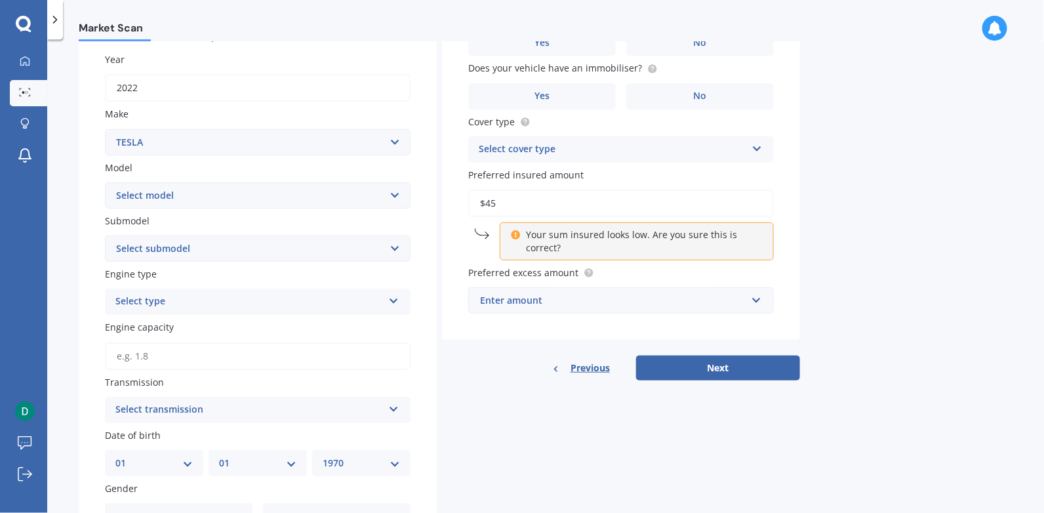
scroll to position [184, 0]
click at [233, 201] on select "Select model 3 S X Y" at bounding box center [258, 195] width 306 height 26
select select "Y"
click at [105, 182] on select "Select model 3 S X Y" at bounding box center [258, 195] width 306 height 26
click at [228, 247] on select "Select submodel EV" at bounding box center [258, 248] width 306 height 26
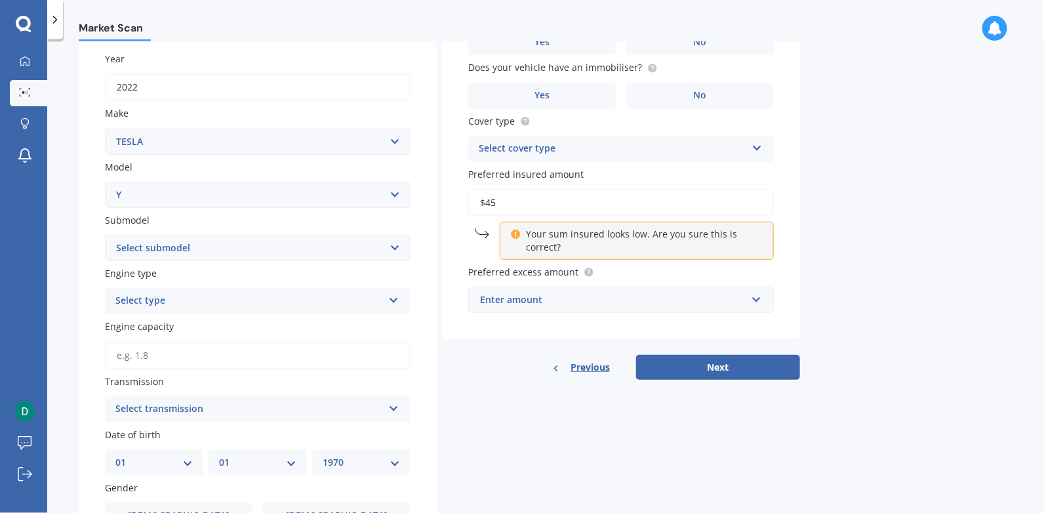
select select "EV"
click at [105, 235] on select "Select submodel EV" at bounding box center [258, 248] width 306 height 26
click at [210, 269] on label "Engine type" at bounding box center [255, 273] width 300 height 14
click at [190, 301] on div "Select type" at bounding box center [249, 301] width 268 height 16
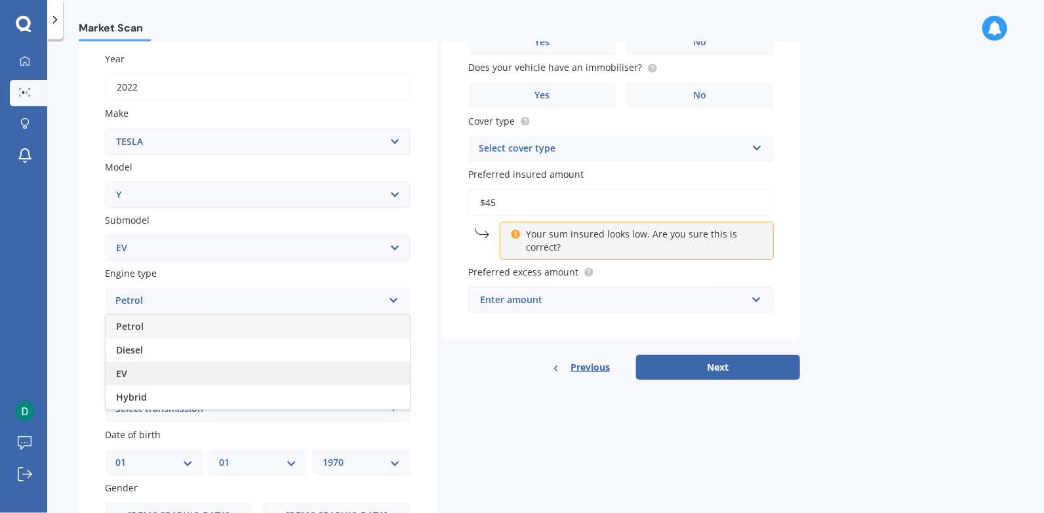
click at [138, 369] on div "EV" at bounding box center [258, 374] width 304 height 24
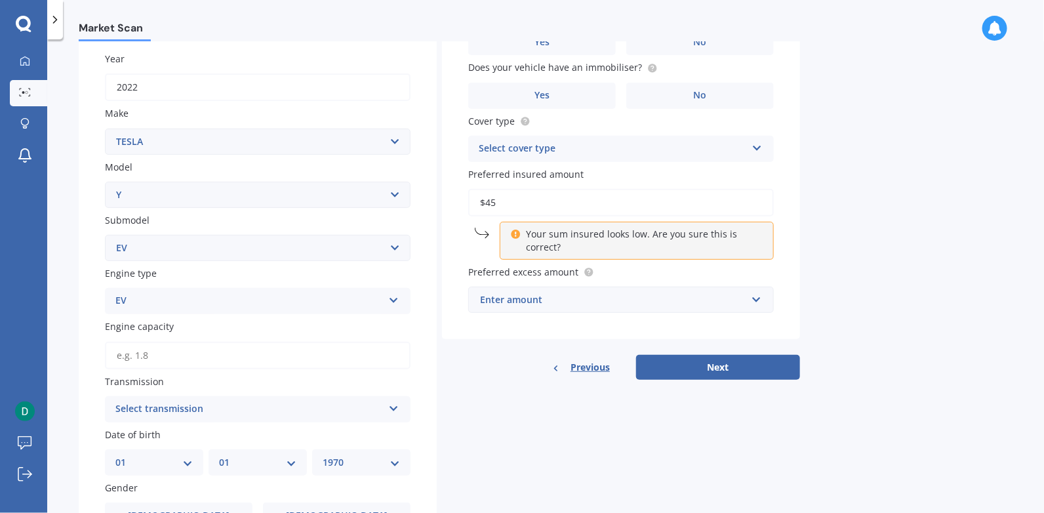
click at [184, 353] on input "Engine capacity" at bounding box center [258, 356] width 306 height 28
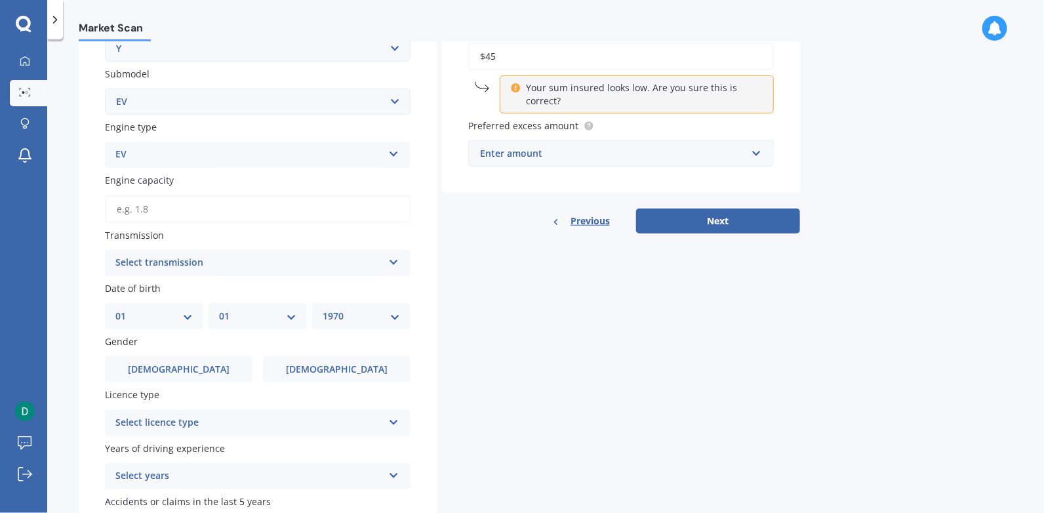
scroll to position [336, 0]
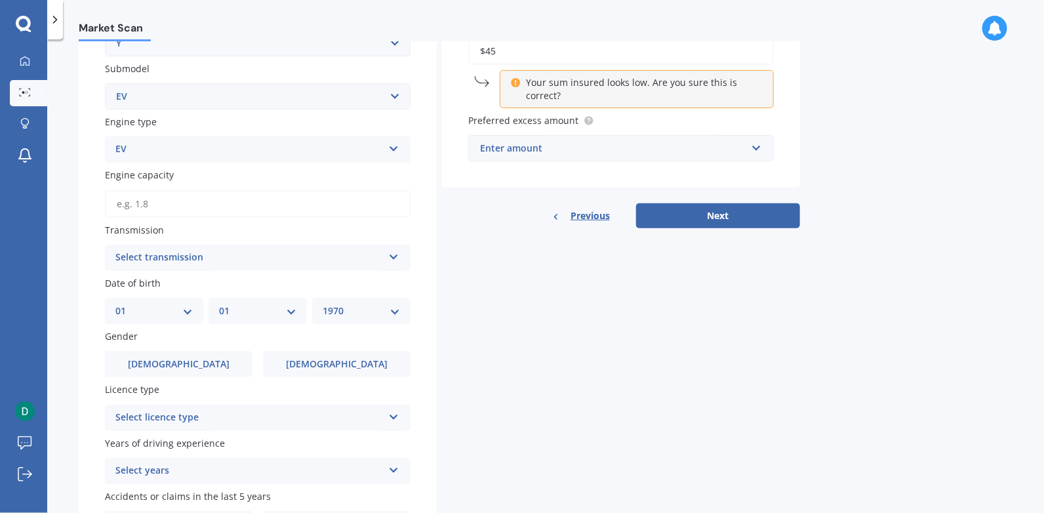
type input "2.0"
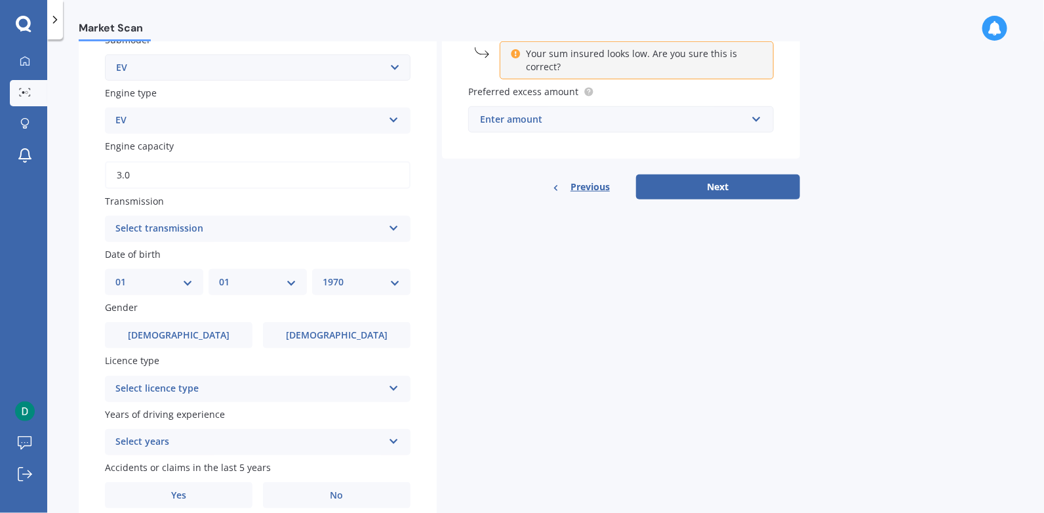
scroll to position [369, 0]
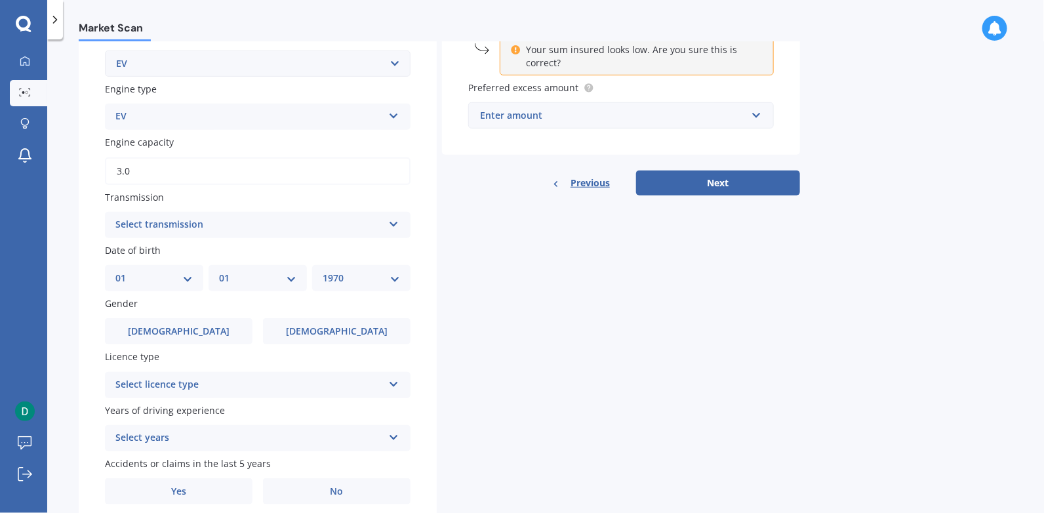
type input "3.0"
click at [353, 239] on div "Plate number Search I don’t have a number plate Year [DATE] Make Select make AC…" at bounding box center [258, 146] width 358 height 770
click at [360, 222] on div "Select transmission" at bounding box center [249, 225] width 268 height 16
click at [144, 250] on div "Auto" at bounding box center [258, 251] width 304 height 24
click at [182, 331] on span "[DEMOGRAPHIC_DATA]" at bounding box center [179, 331] width 104 height 11
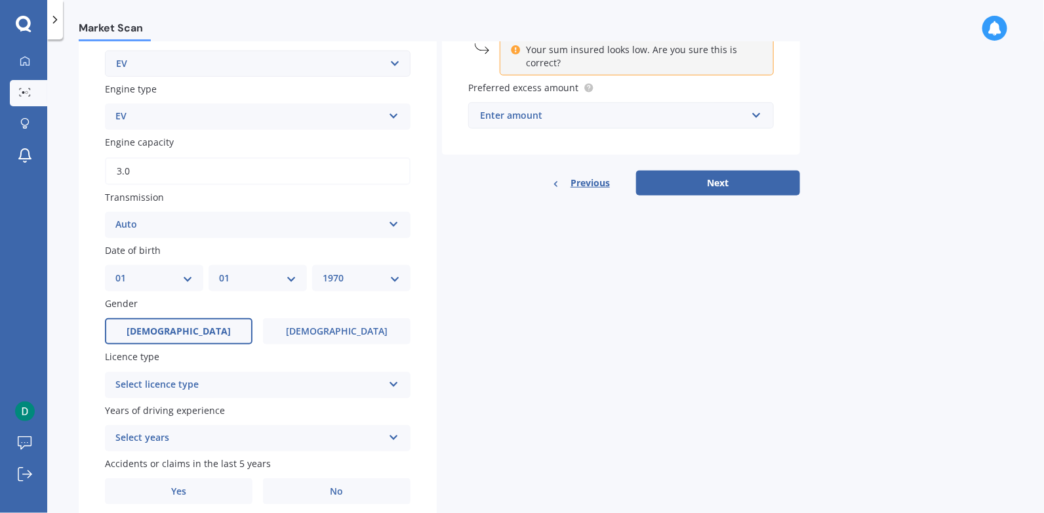
click at [0, 0] on input "[DEMOGRAPHIC_DATA]" at bounding box center [0, 0] width 0 height 0
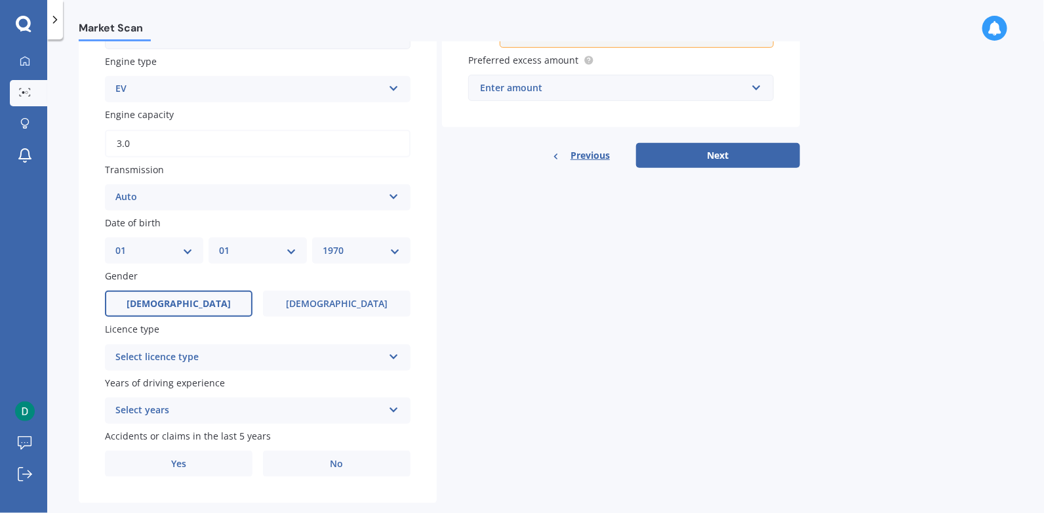
scroll to position [418, 0]
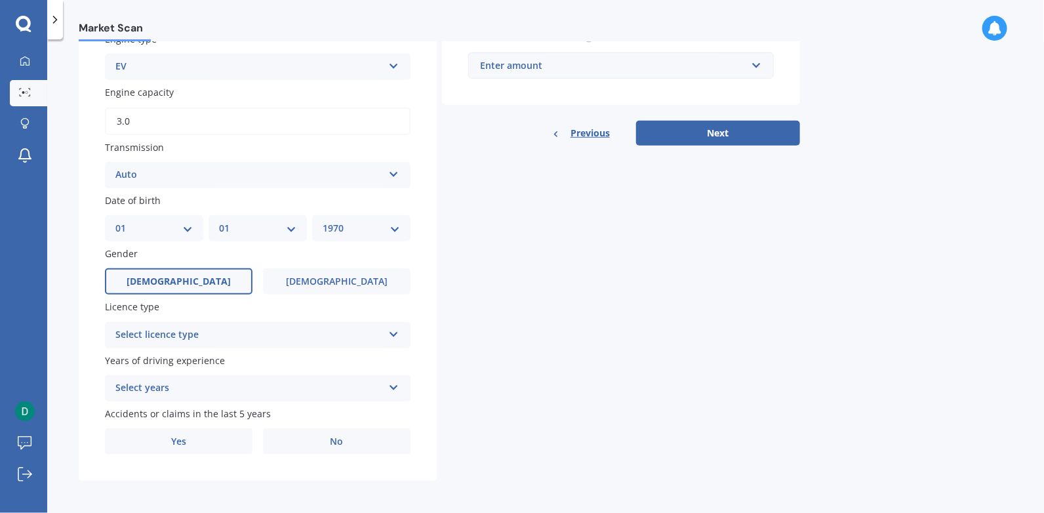
click at [270, 333] on div "Select licence type" at bounding box center [249, 335] width 268 height 16
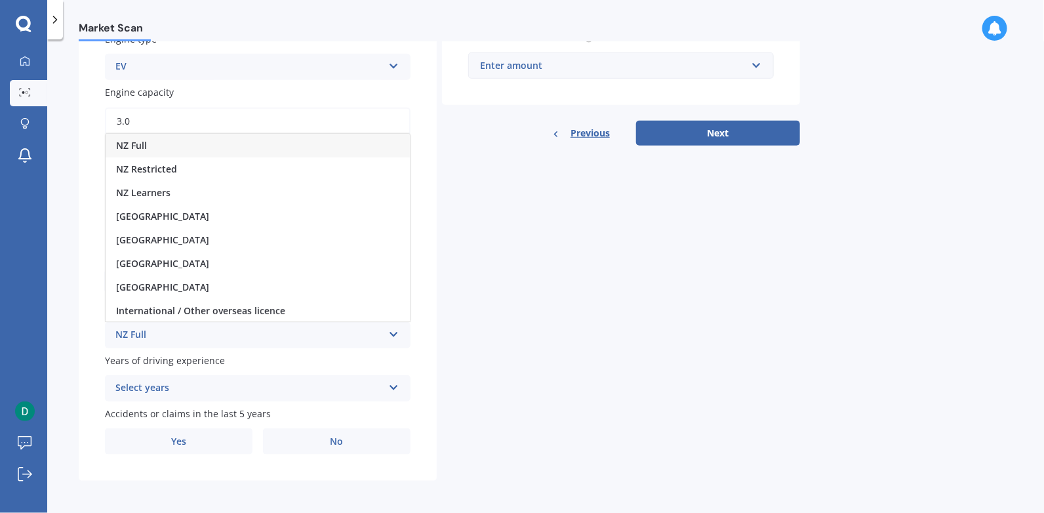
click at [179, 141] on div "NZ Full" at bounding box center [258, 146] width 304 height 24
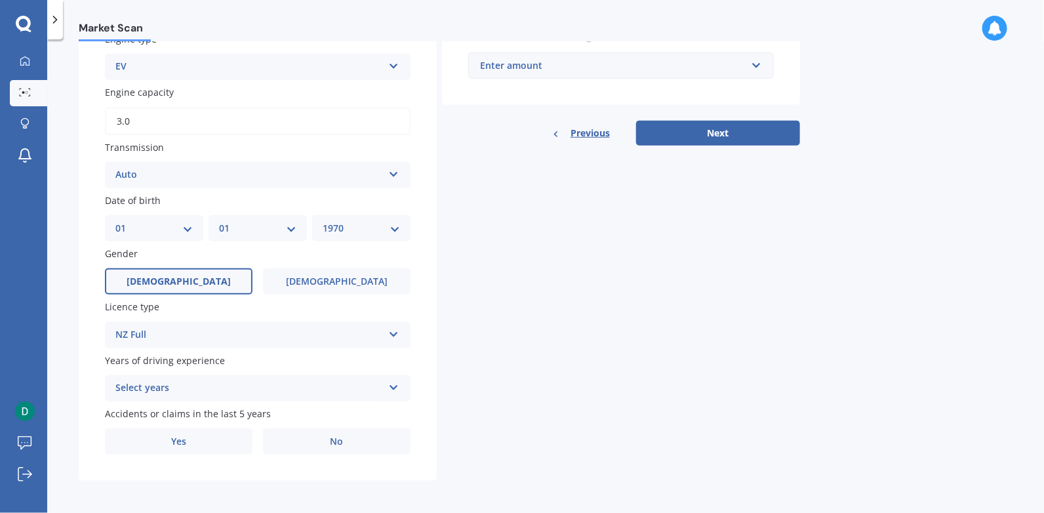
click at [251, 390] on div "Select years" at bounding box center [249, 388] width 268 height 16
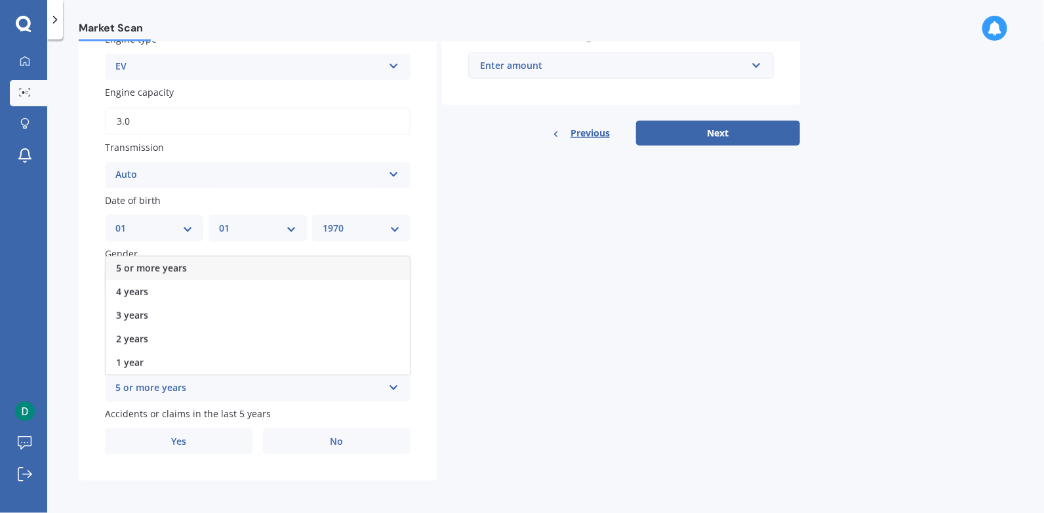
click at [228, 267] on div "5 or more years" at bounding box center [258, 268] width 304 height 24
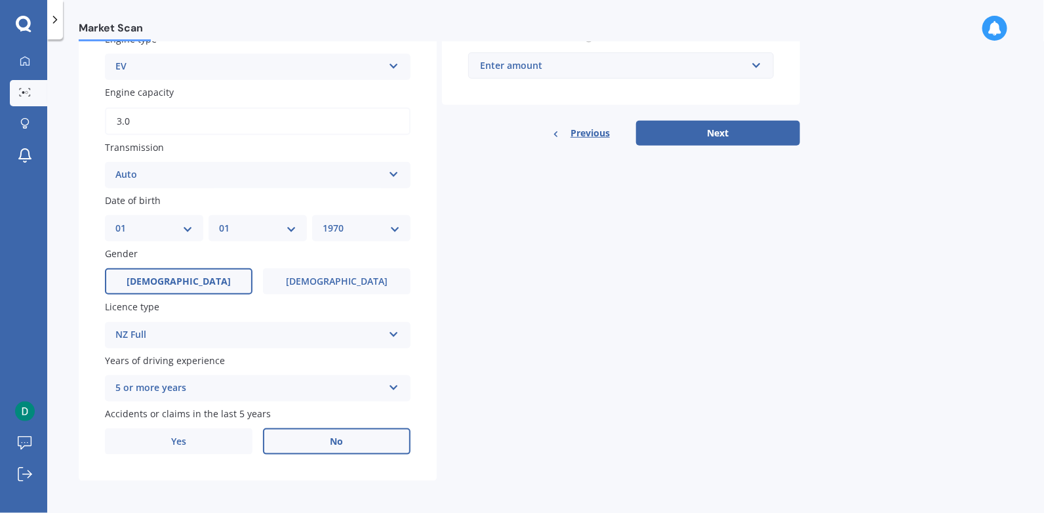
click at [312, 439] on label "No" at bounding box center [337, 441] width 148 height 26
click at [0, 0] on input "No" at bounding box center [0, 0] width 0 height 0
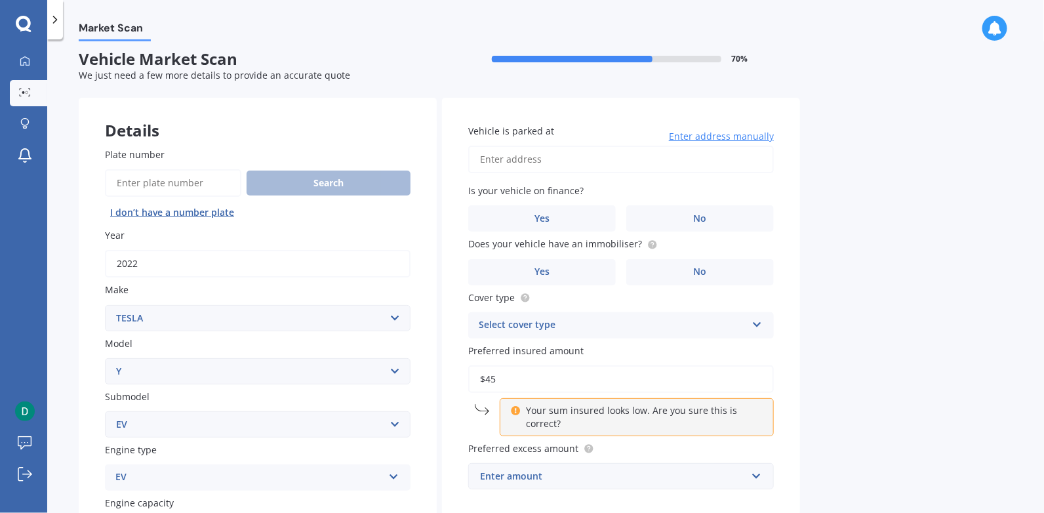
scroll to position [3, 0]
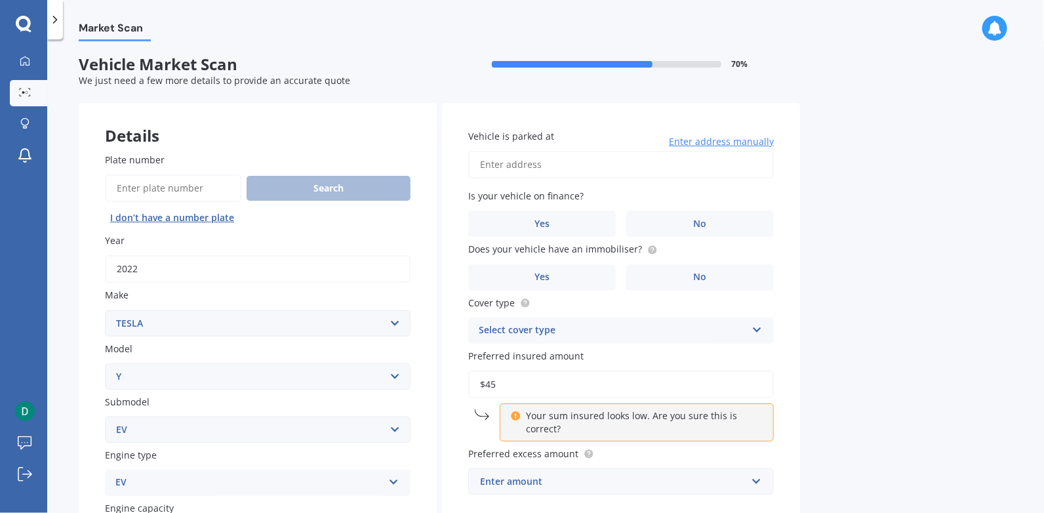
click at [582, 168] on input "Vehicle is parked at" at bounding box center [621, 165] width 306 height 28
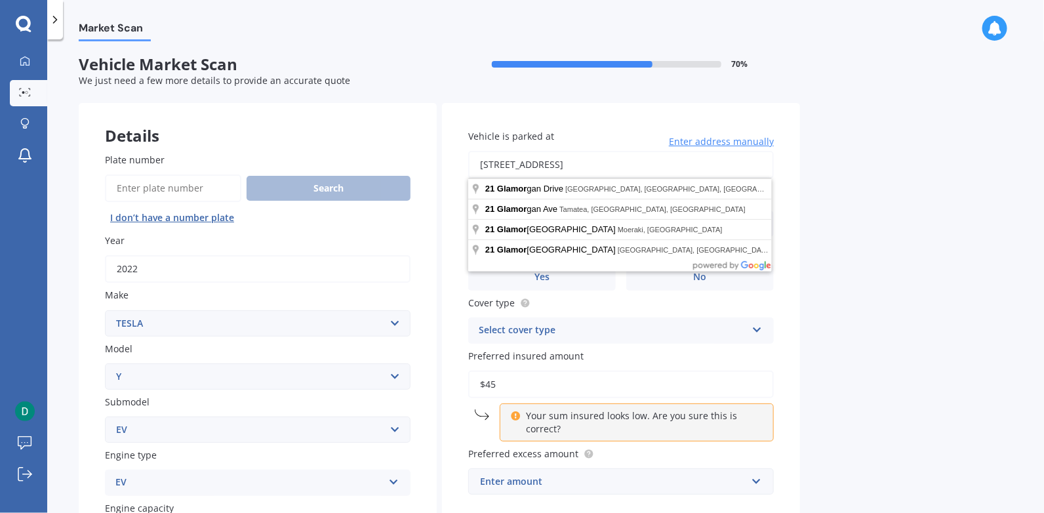
type input "[STREET_ADDRESS]"
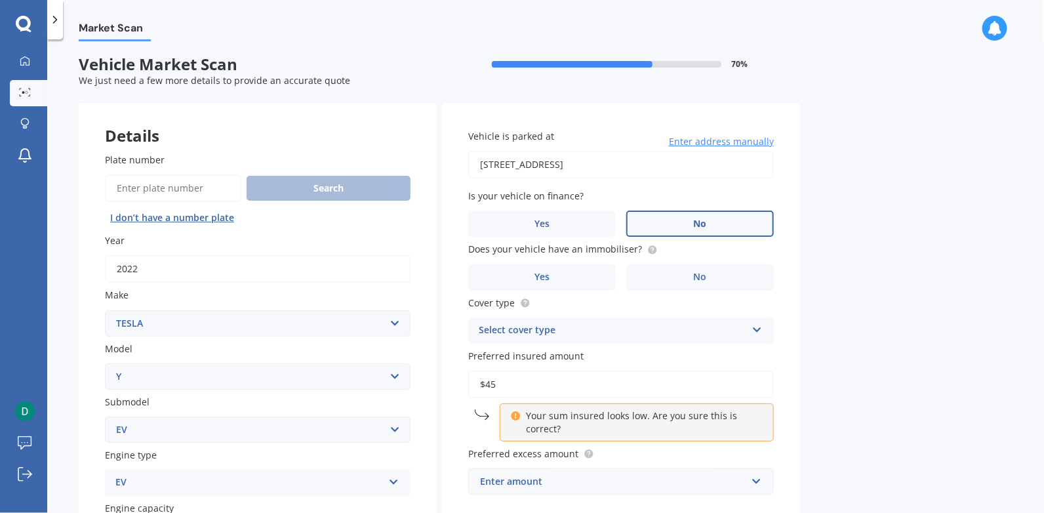
click at [692, 222] on label "No" at bounding box center [700, 224] width 148 height 26
click at [0, 0] on input "No" at bounding box center [0, 0] width 0 height 0
click at [578, 279] on label "Yes" at bounding box center [542, 277] width 148 height 26
click at [0, 0] on input "Yes" at bounding box center [0, 0] width 0 height 0
click at [570, 332] on div "Select cover type" at bounding box center [613, 331] width 268 height 16
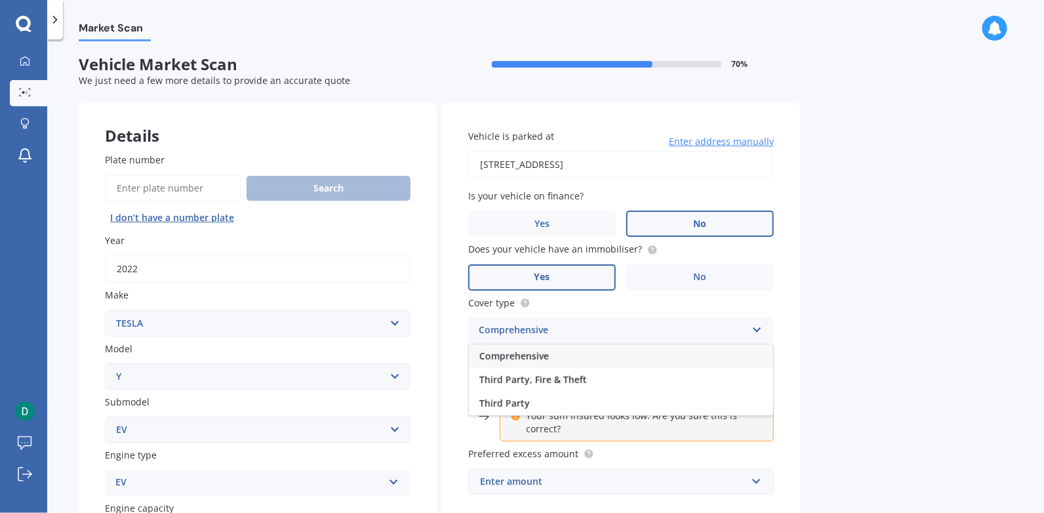
click at [536, 355] on span "Comprehensive" at bounding box center [514, 356] width 70 height 12
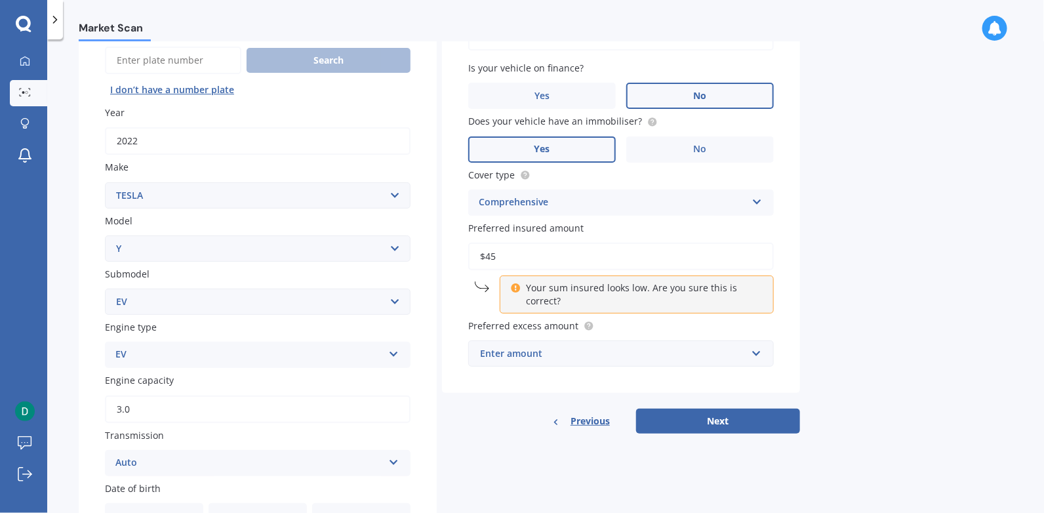
scroll to position [134, 0]
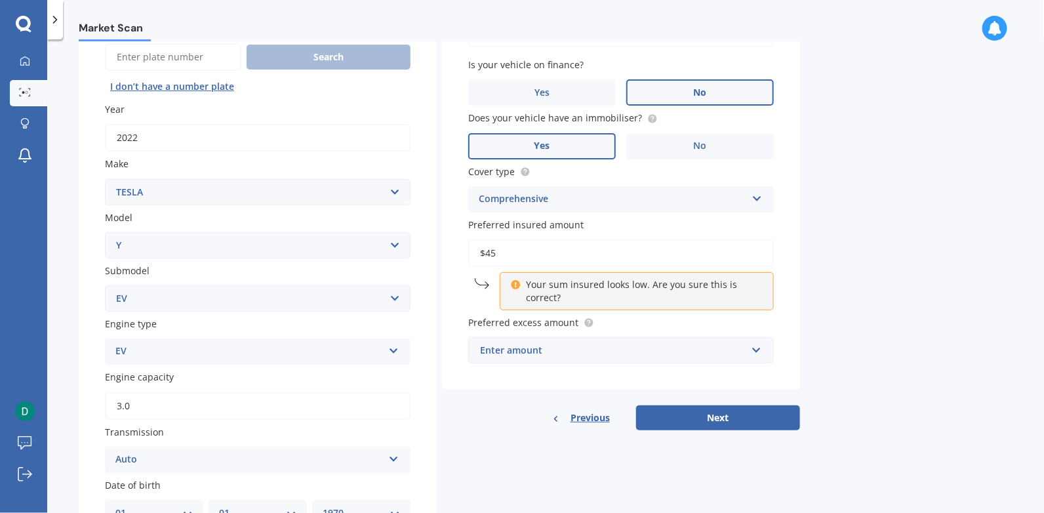
click at [519, 257] on input "$45" at bounding box center [621, 253] width 306 height 28
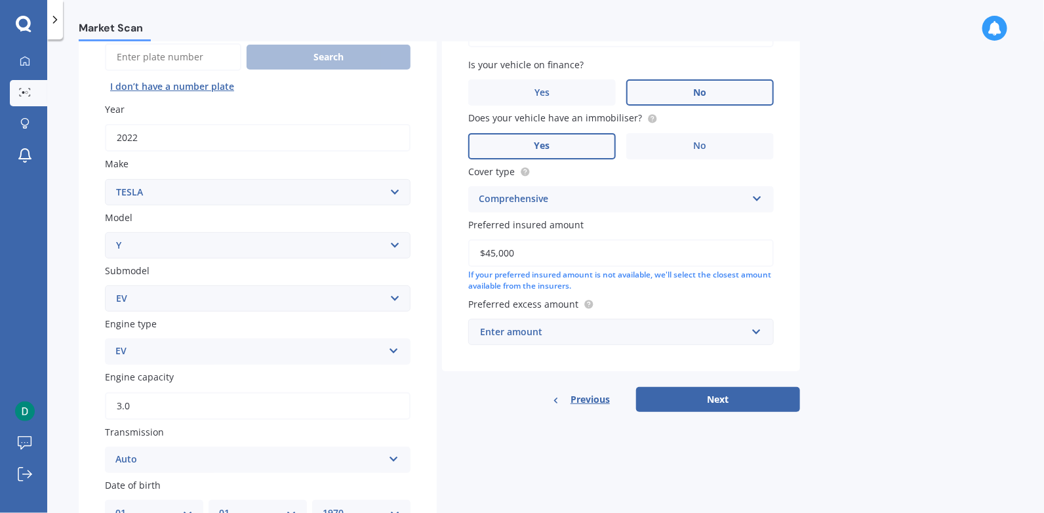
type input "$45,000"
click at [585, 334] on div "Enter amount" at bounding box center [613, 332] width 266 height 14
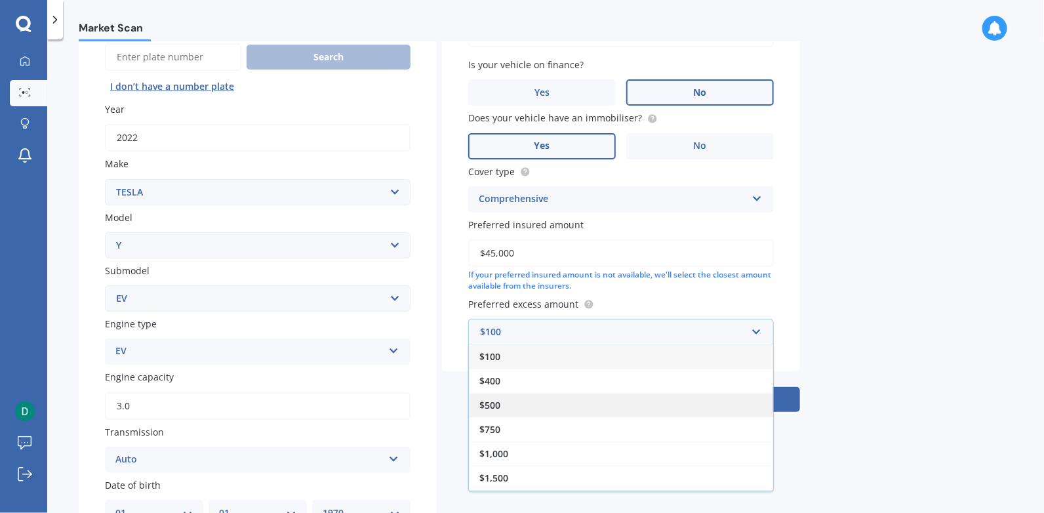
click at [510, 407] on div "$500" at bounding box center [621, 405] width 304 height 24
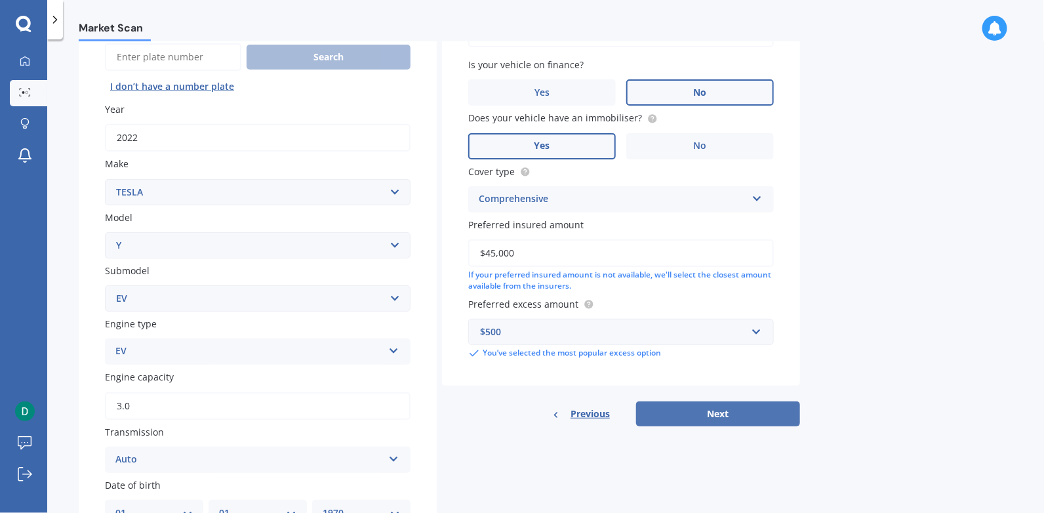
click at [700, 412] on button "Next" at bounding box center [718, 413] width 164 height 25
select select "01"
select select "1970"
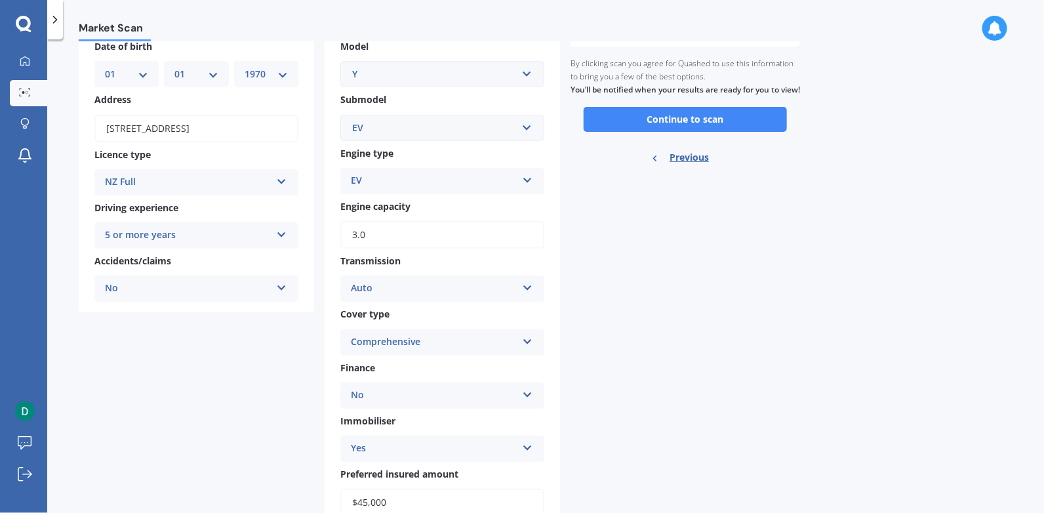
scroll to position [0, 0]
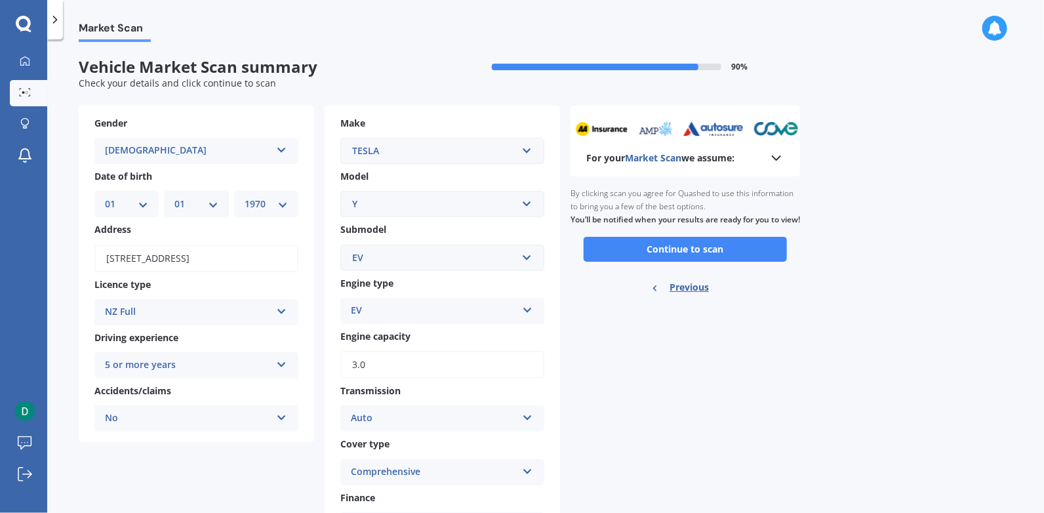
click at [777, 160] on polyline at bounding box center [777, 158] width 8 height 4
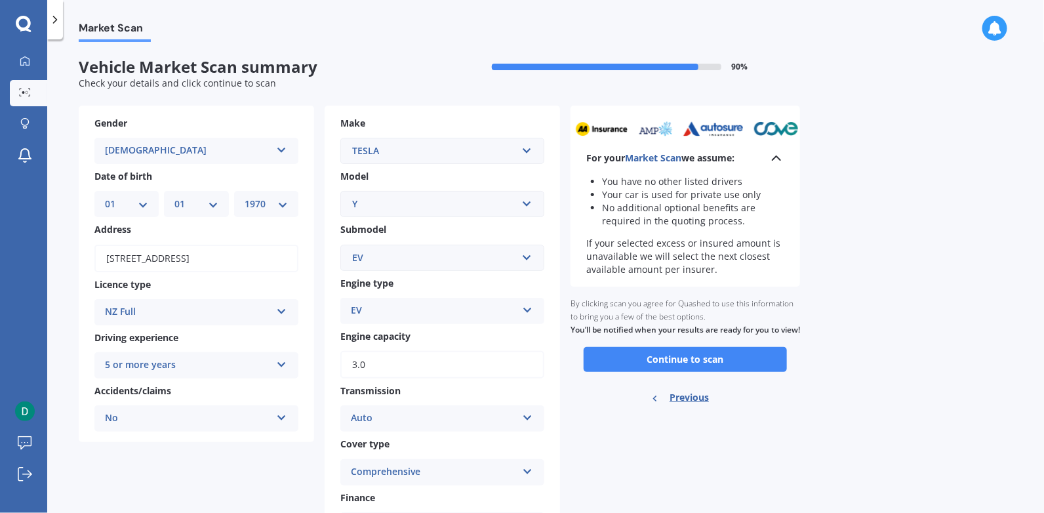
click at [777, 160] on icon at bounding box center [777, 158] width 16 height 16
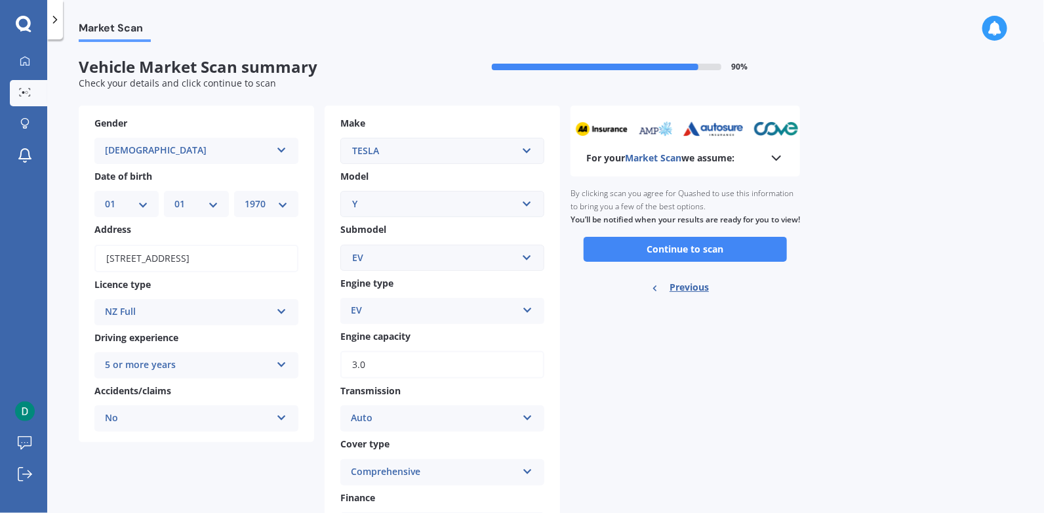
click at [779, 151] on icon at bounding box center [777, 158] width 16 height 16
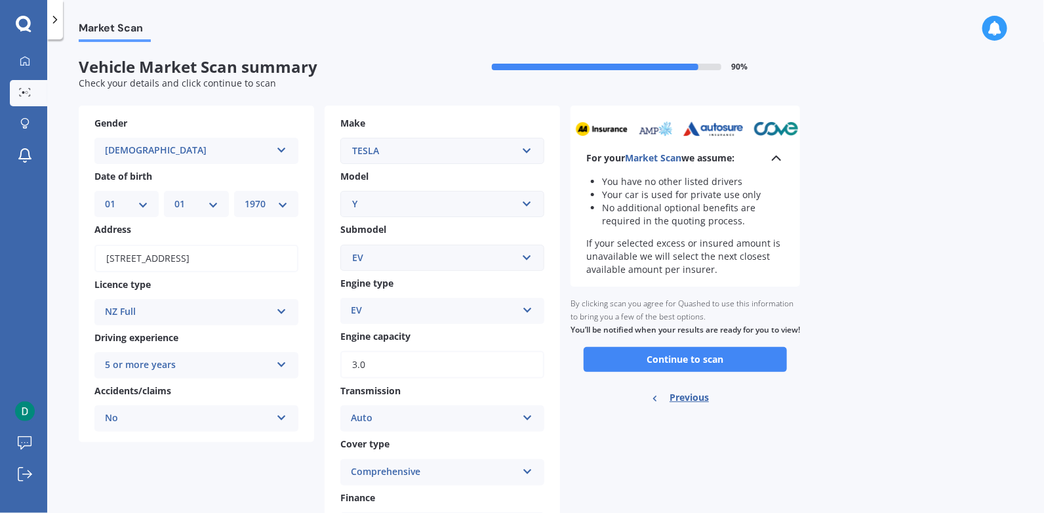
click at [876, 226] on div "Market Scan Vehicle Market Scan summary 90 % Check your details and click conti…" at bounding box center [545, 279] width 997 height 474
click at [669, 308] on div "By clicking scan you agree for Quashed to use this information to bring you a f…" at bounding box center [686, 317] width 230 height 60
click at [683, 369] on button "Continue to scan" at bounding box center [685, 359] width 203 height 25
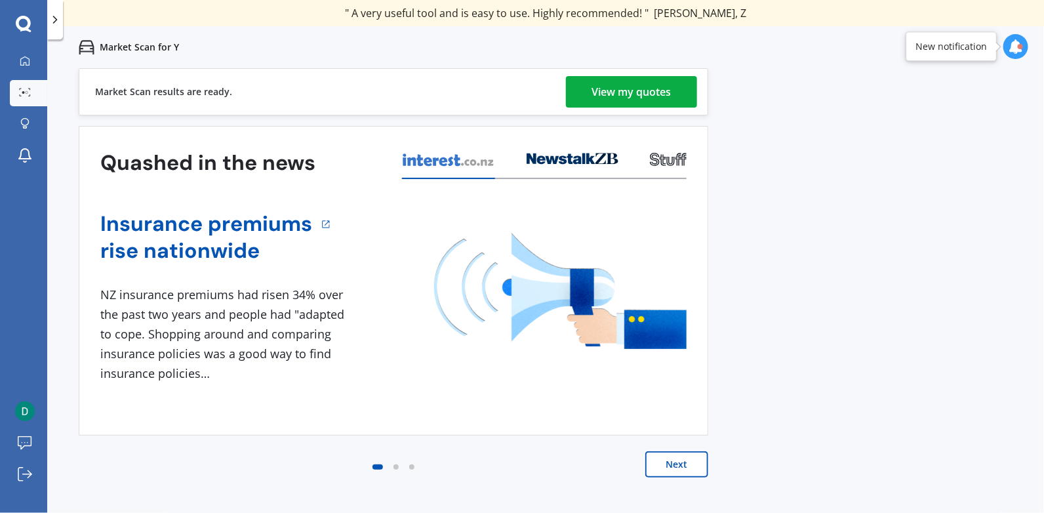
click at [639, 89] on div "View my quotes" at bounding box center [631, 91] width 79 height 31
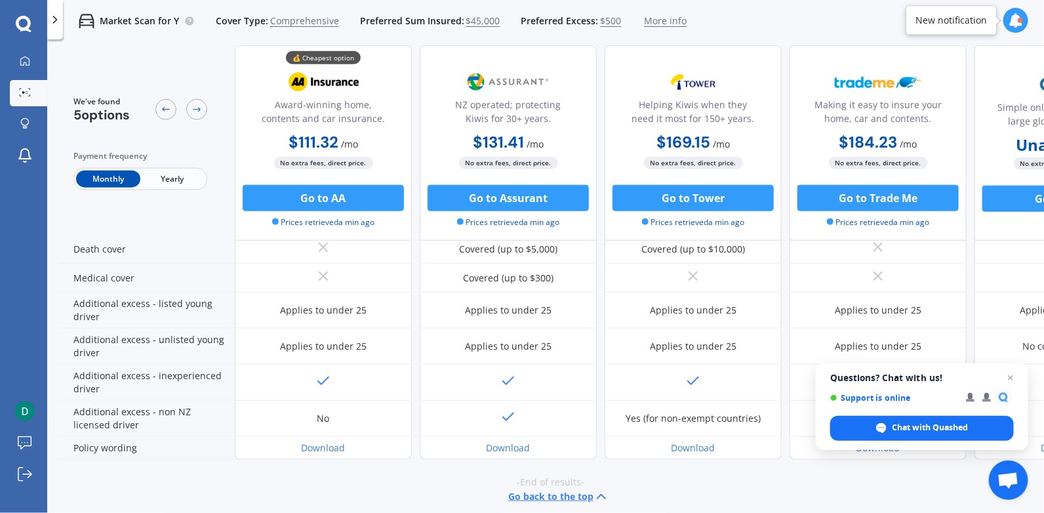
scroll to position [605, 0]
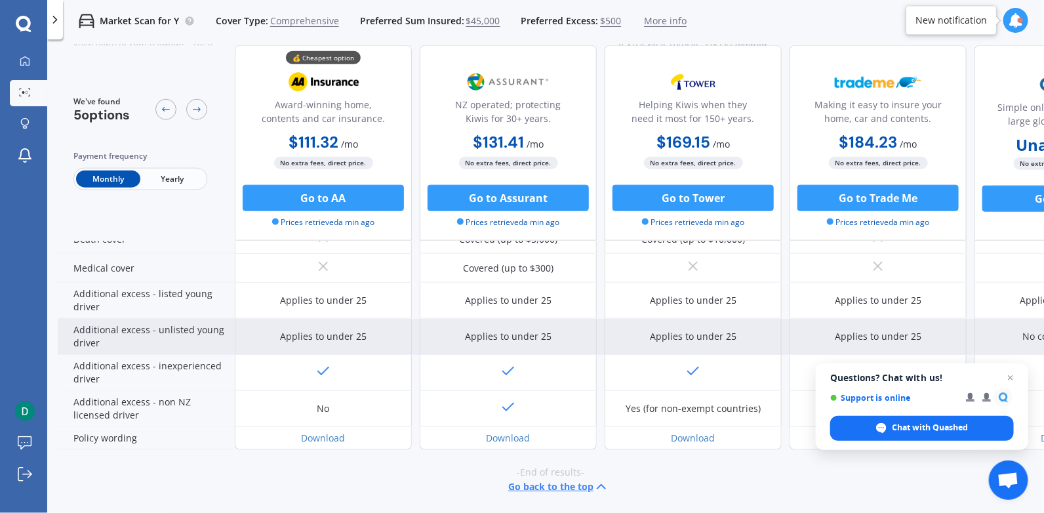
click at [325, 332] on div "Applies to under 25" at bounding box center [323, 336] width 87 height 13
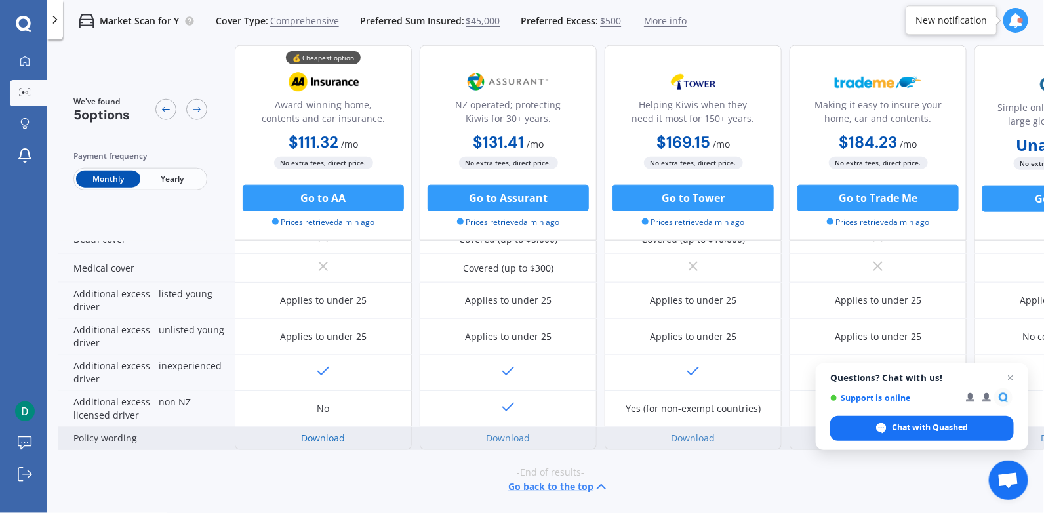
click at [328, 435] on link "Download" at bounding box center [324, 438] width 44 height 12
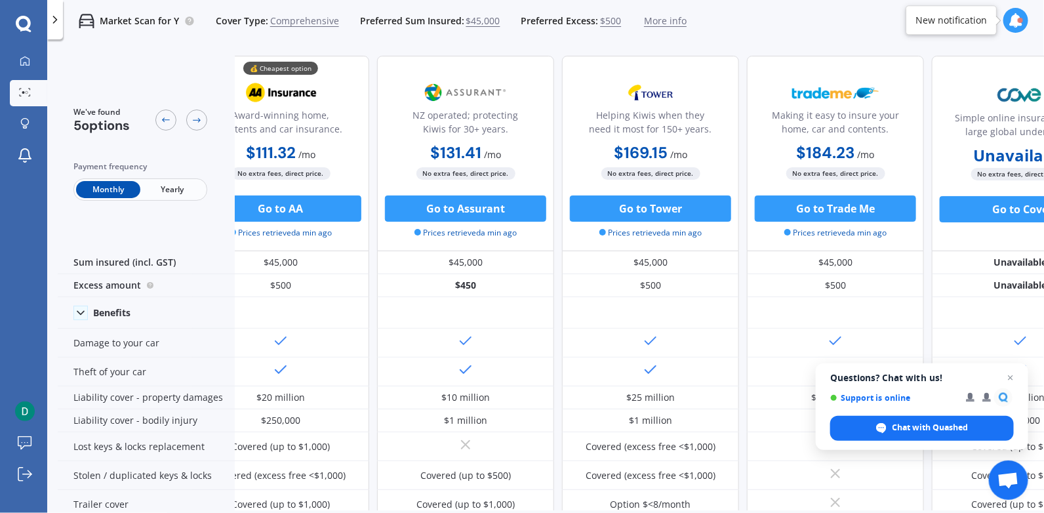
scroll to position [0, 0]
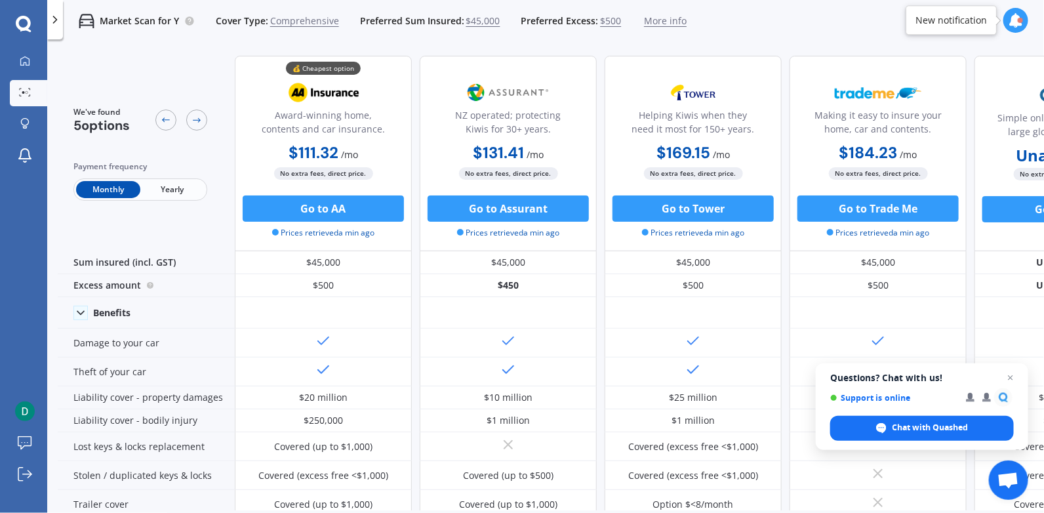
click at [172, 190] on span "Yearly" at bounding box center [172, 189] width 64 height 17
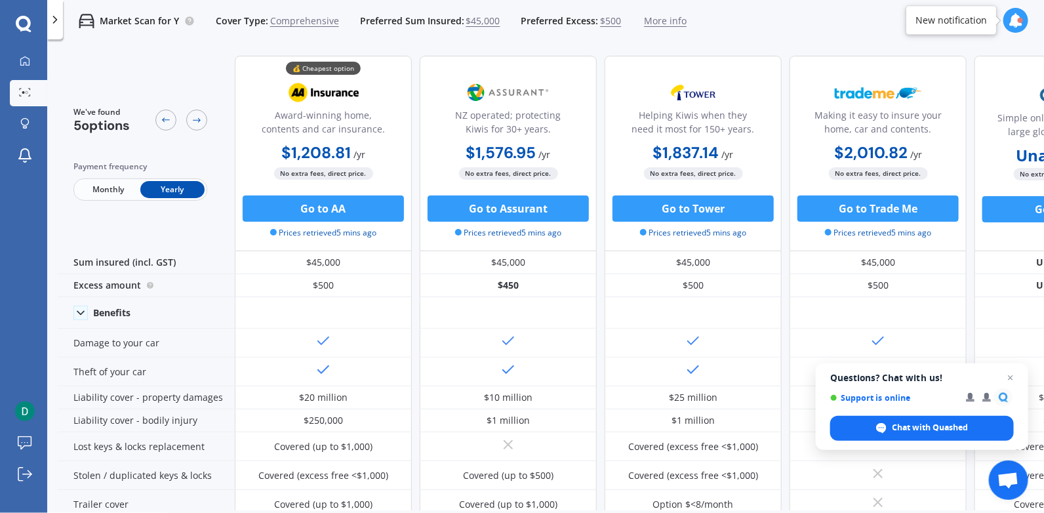
click at [106, 188] on span "Monthly" at bounding box center [108, 189] width 64 height 17
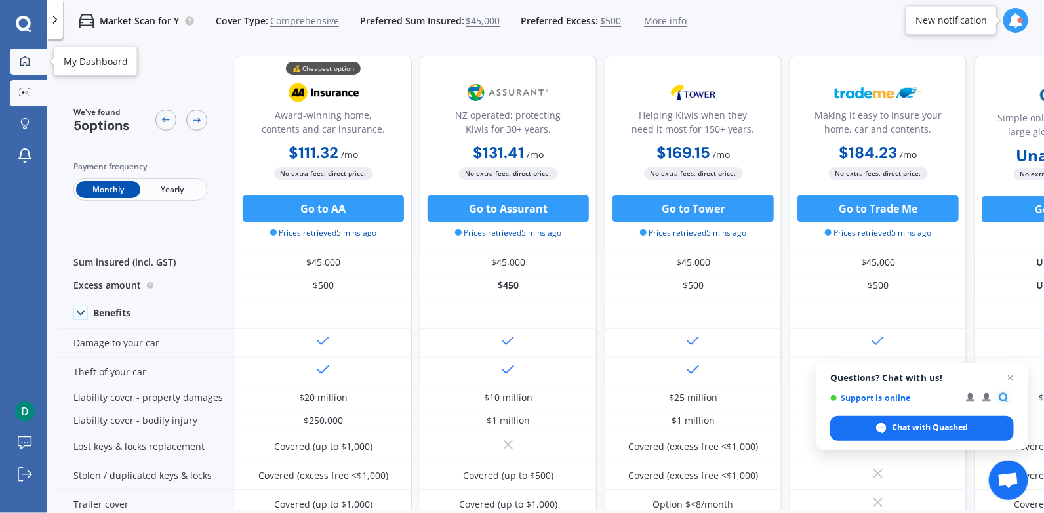
click at [26, 61] on icon at bounding box center [25, 61] width 10 height 10
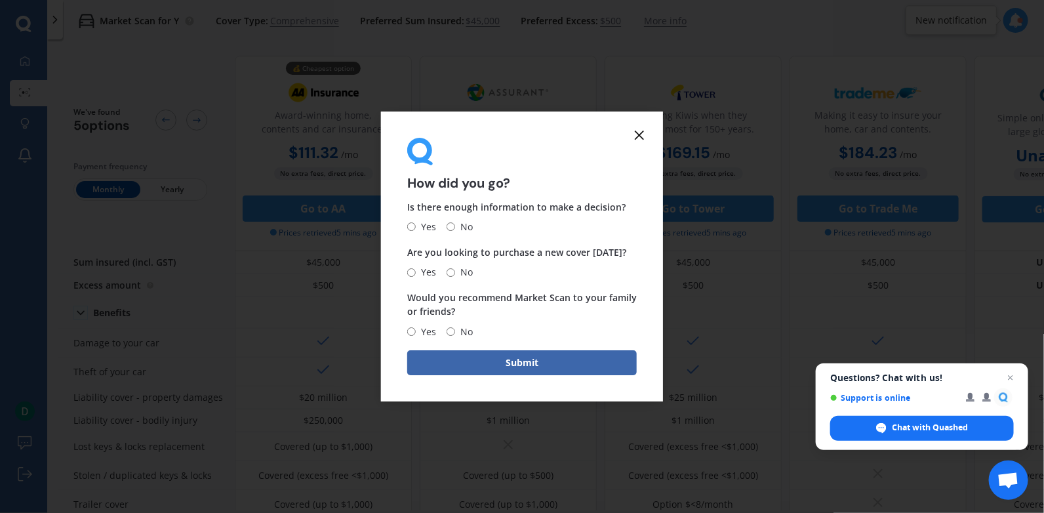
click at [641, 135] on icon at bounding box center [640, 135] width 16 height 16
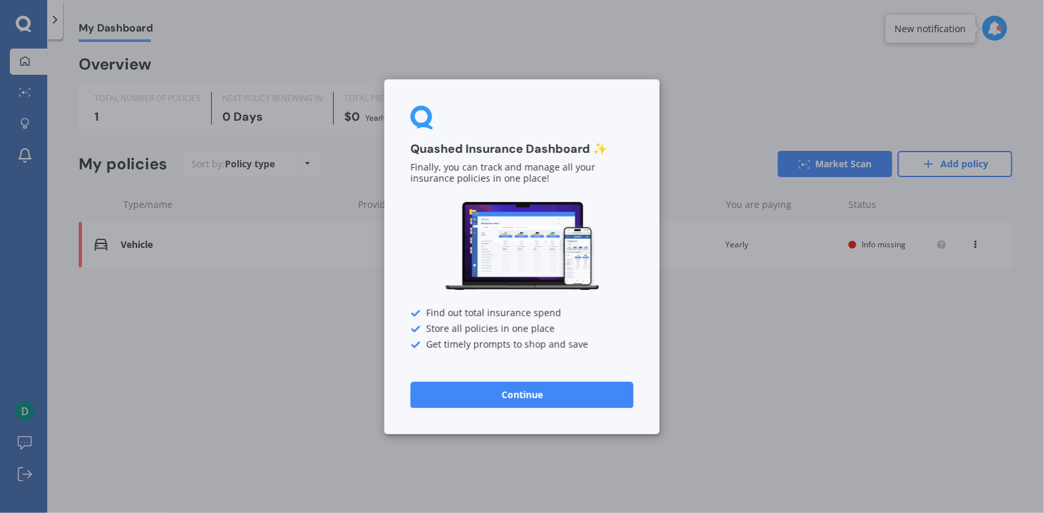
click at [548, 397] on button "Continue" at bounding box center [522, 394] width 223 height 26
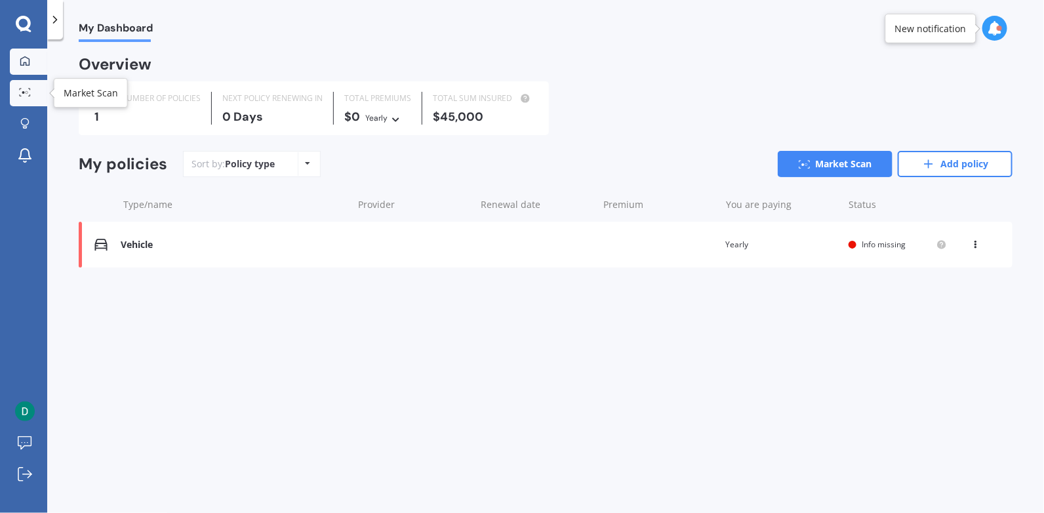
click at [24, 92] on circle at bounding box center [23, 92] width 3 height 3
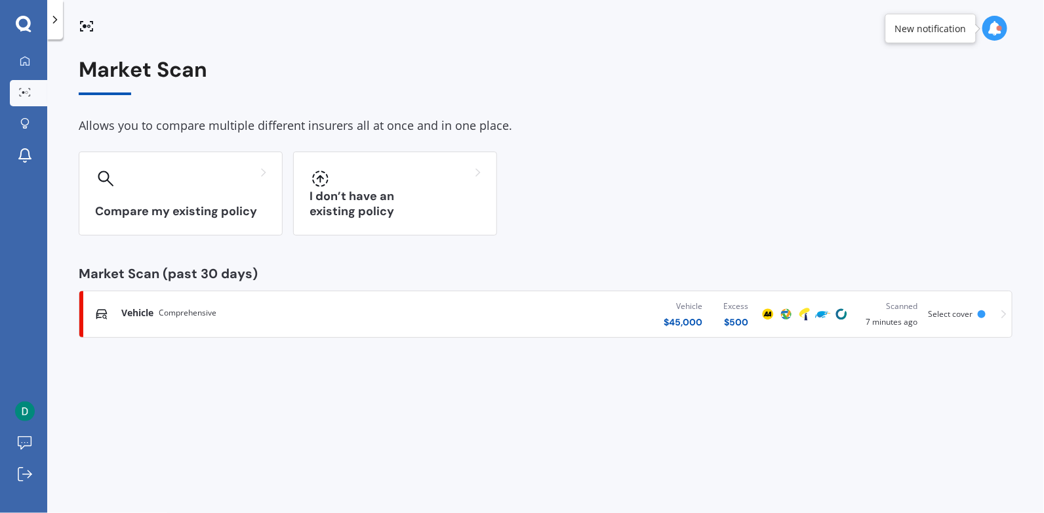
click at [149, 314] on span "Vehicle" at bounding box center [137, 312] width 32 height 13
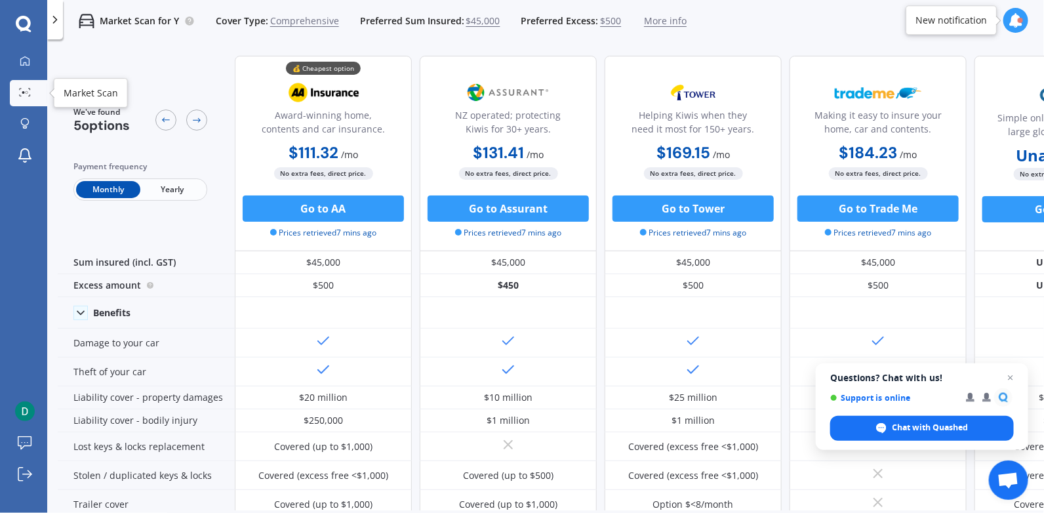
click at [24, 90] on icon at bounding box center [25, 92] width 12 height 9
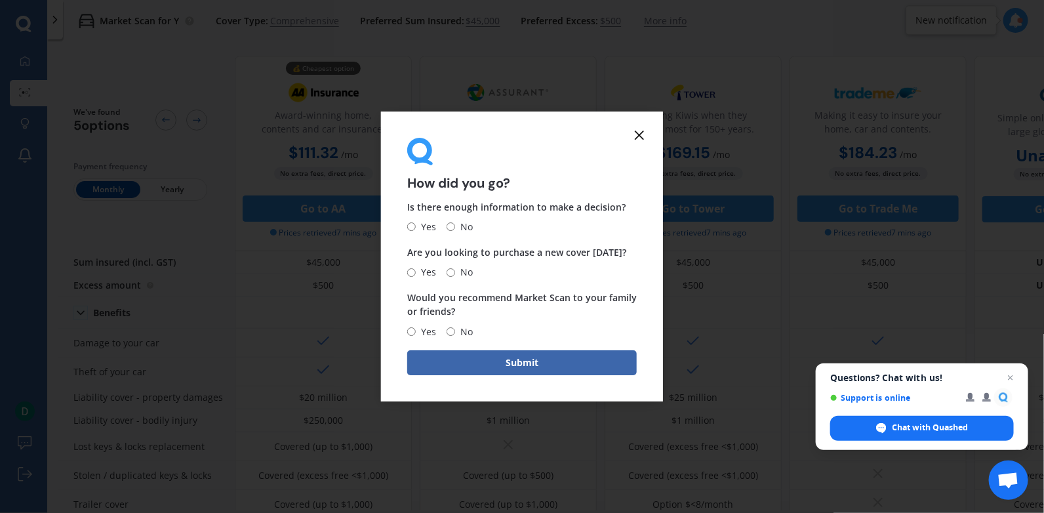
click at [450, 227] on input "No" at bounding box center [451, 227] width 9 height 9
radio input "true"
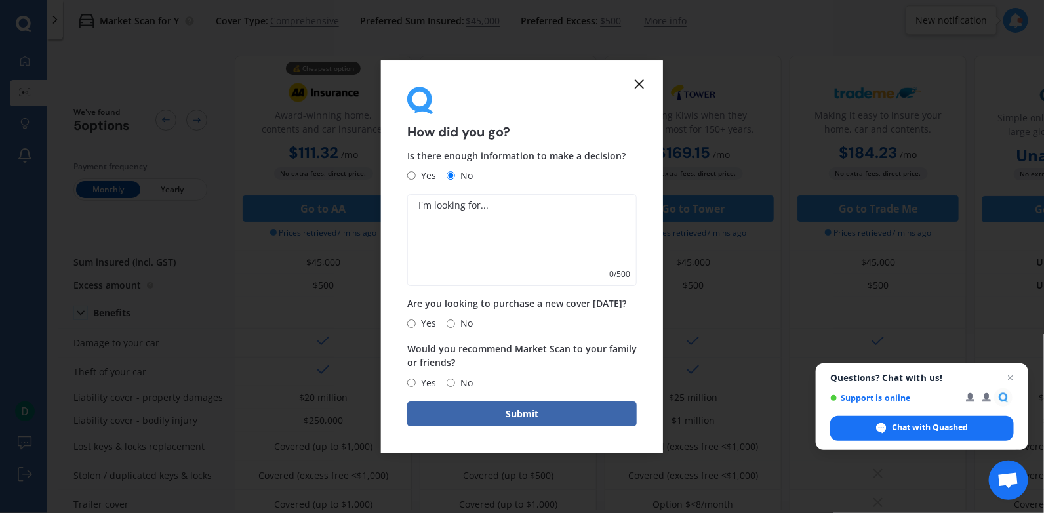
click at [491, 209] on textarea at bounding box center [522, 240] width 230 height 92
click at [451, 323] on input "No" at bounding box center [451, 323] width 9 height 9
radio input "true"
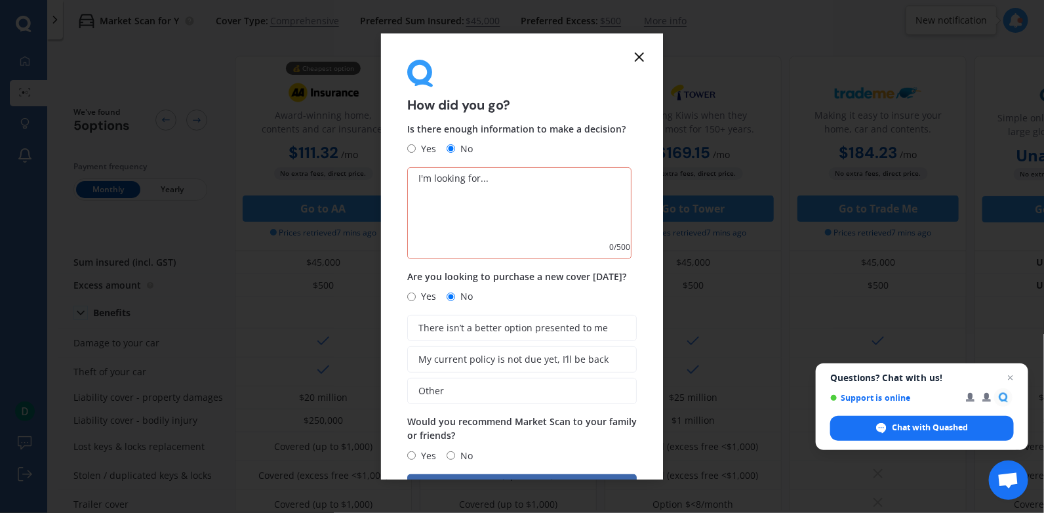
click at [477, 182] on textarea at bounding box center [519, 213] width 224 height 92
click at [639, 52] on icon at bounding box center [640, 57] width 16 height 16
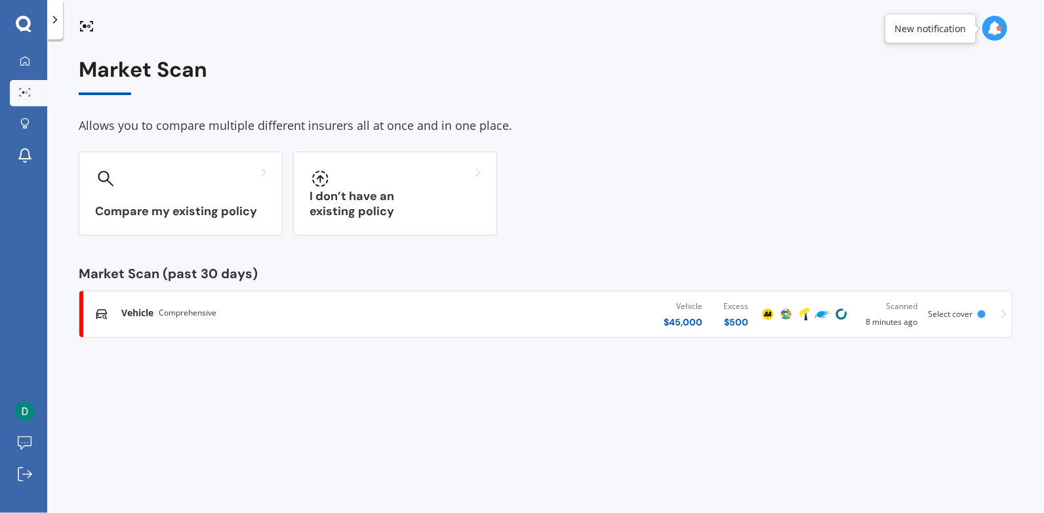
click at [26, 22] on icon at bounding box center [24, 24] width 16 height 17
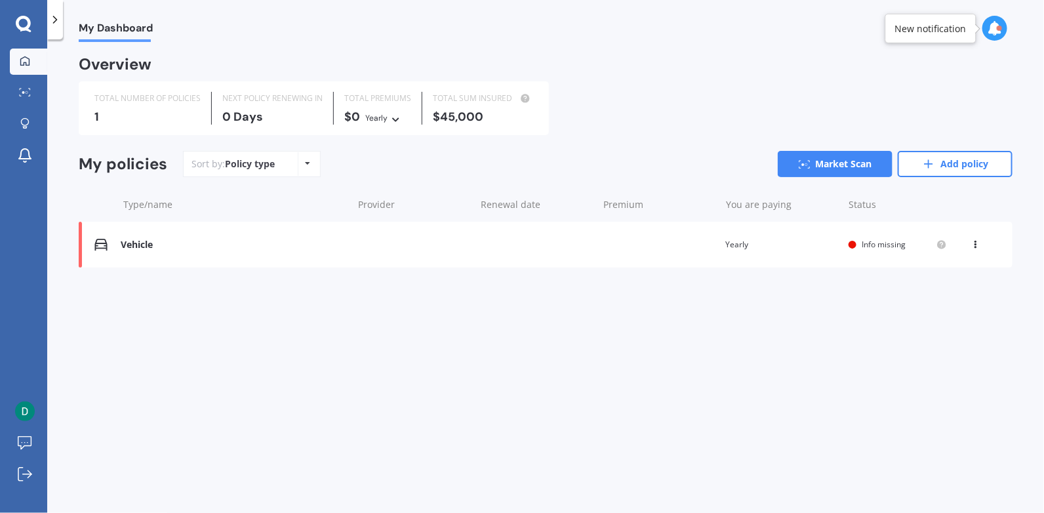
click at [27, 16] on icon at bounding box center [24, 24] width 16 height 17
click at [958, 168] on link "Add policy" at bounding box center [955, 164] width 115 height 26
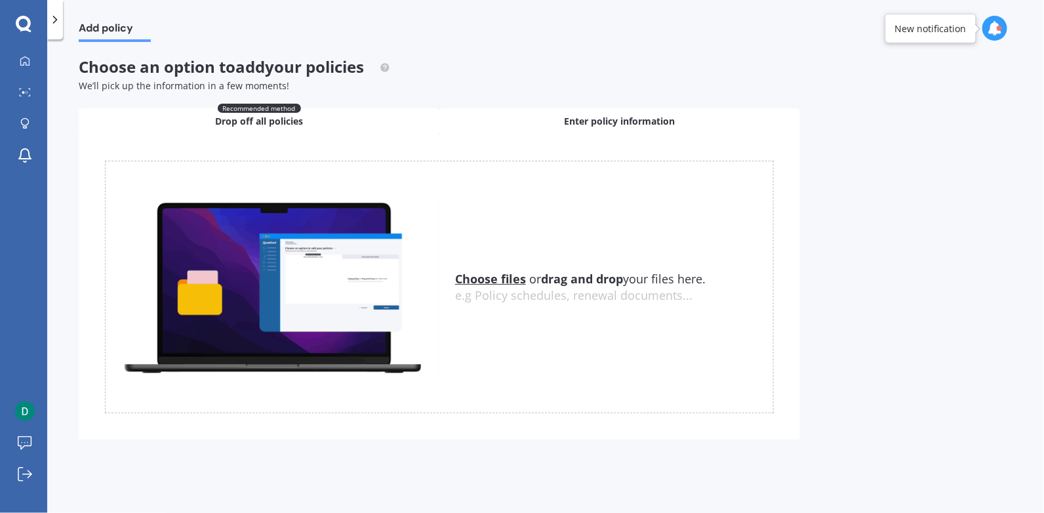
click at [603, 121] on span "Enter policy information" at bounding box center [620, 121] width 111 height 13
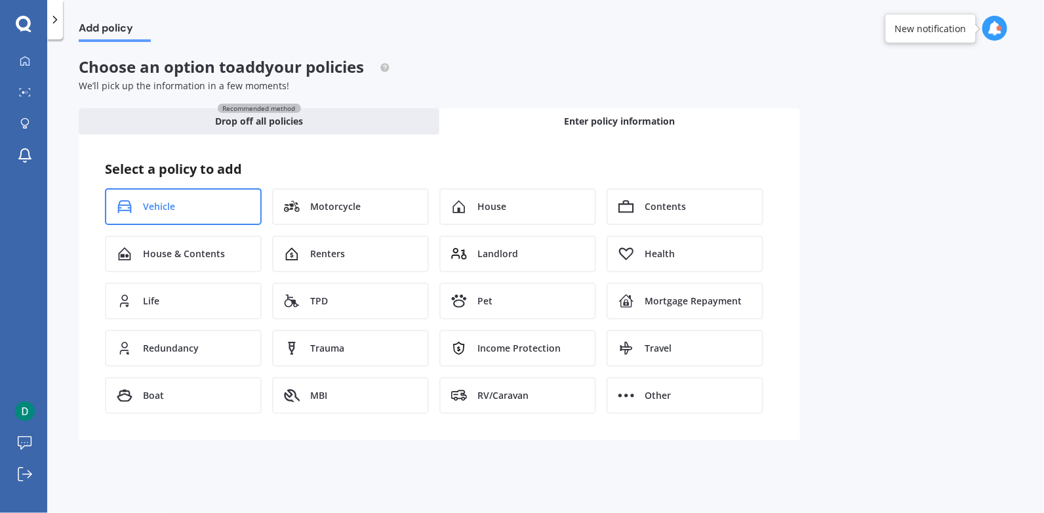
click at [158, 206] on span "Vehicle" at bounding box center [159, 206] width 32 height 13
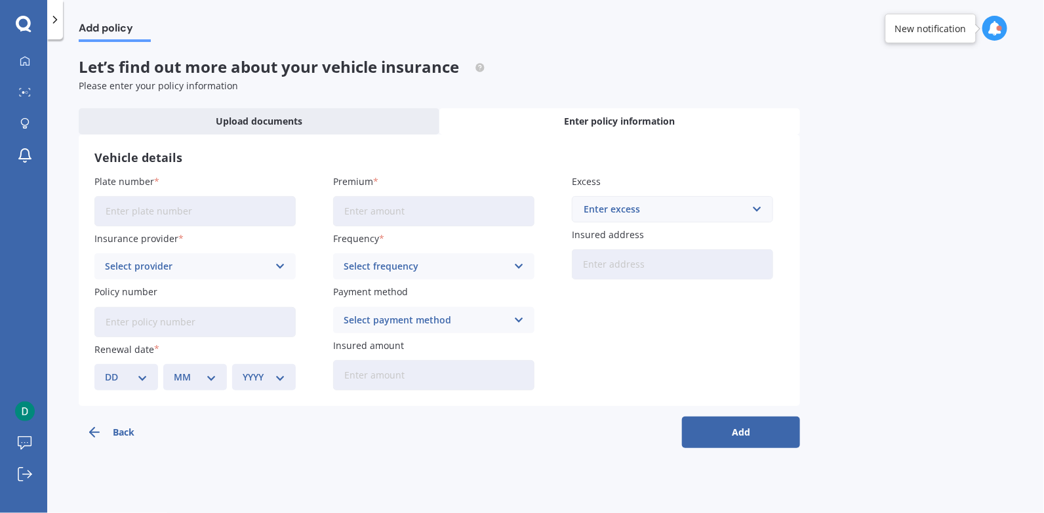
click at [147, 209] on input "Plate number" at bounding box center [194, 211] width 201 height 30
click at [155, 268] on div "Select provider" at bounding box center [186, 266] width 163 height 14
click at [493, 441] on div "Back Add" at bounding box center [439, 427] width 721 height 42
